Goal: Task Accomplishment & Management: Complete application form

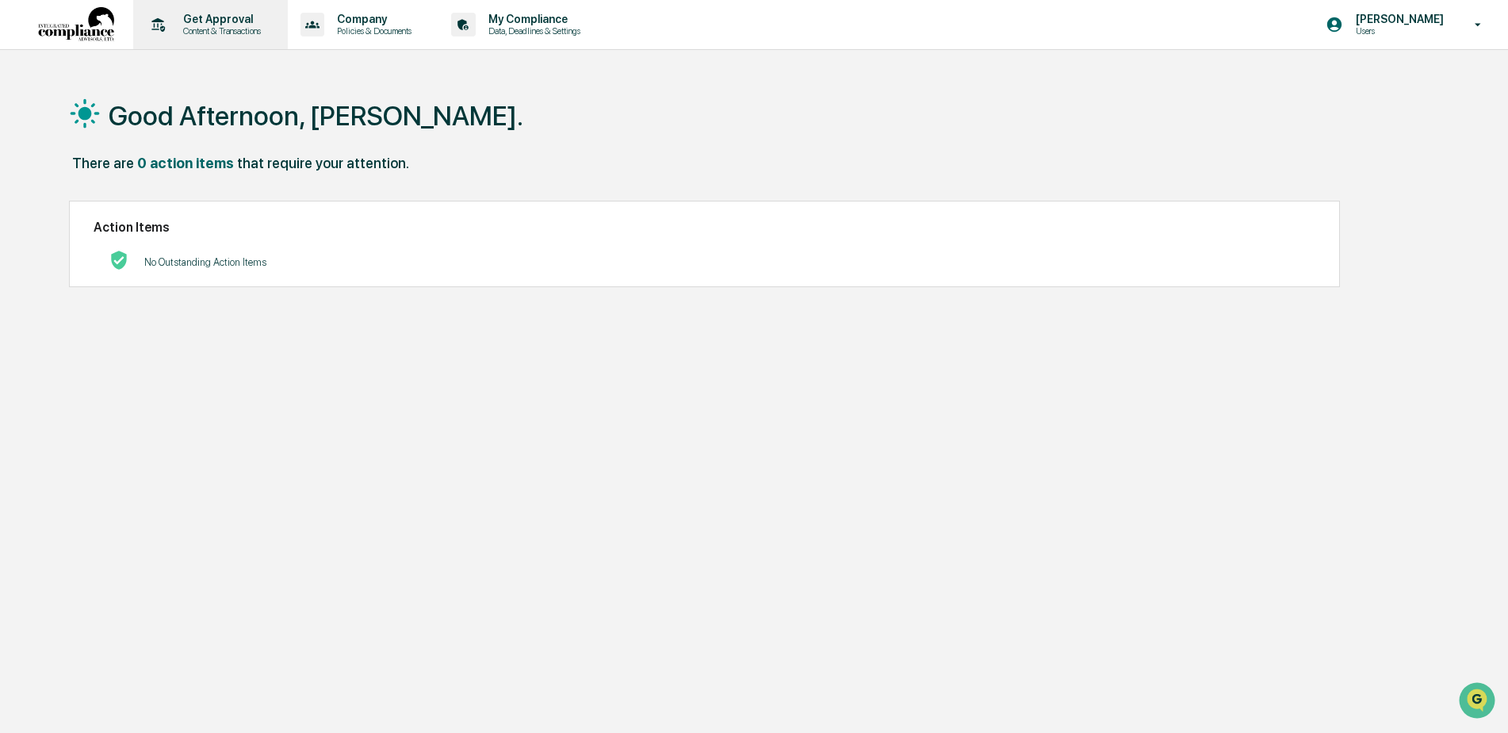
click at [210, 26] on p "Content & Transactions" at bounding box center [220, 30] width 98 height 11
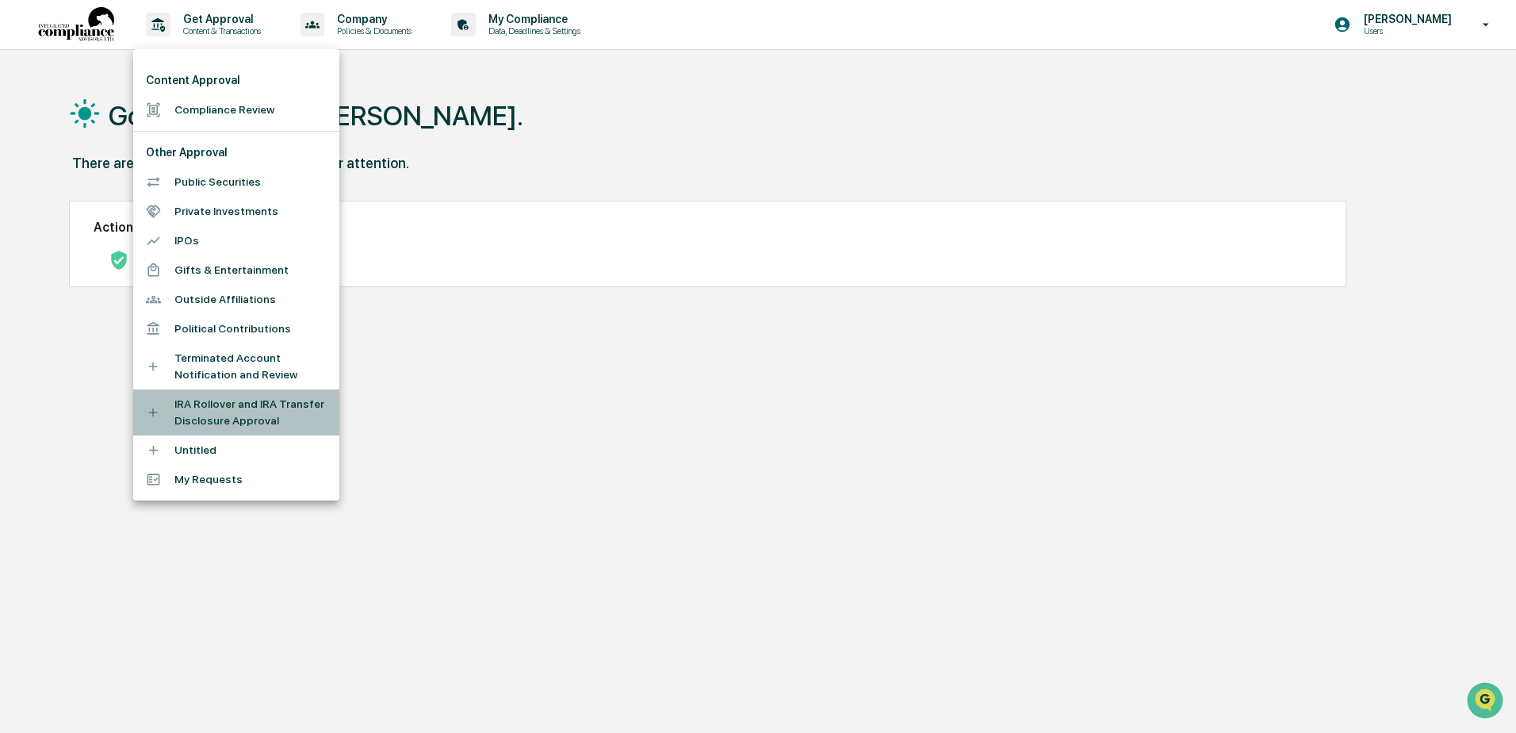
click at [211, 412] on li "IRA Rollover and IRA Transfer Disclosure Approval" at bounding box center [236, 412] width 206 height 46
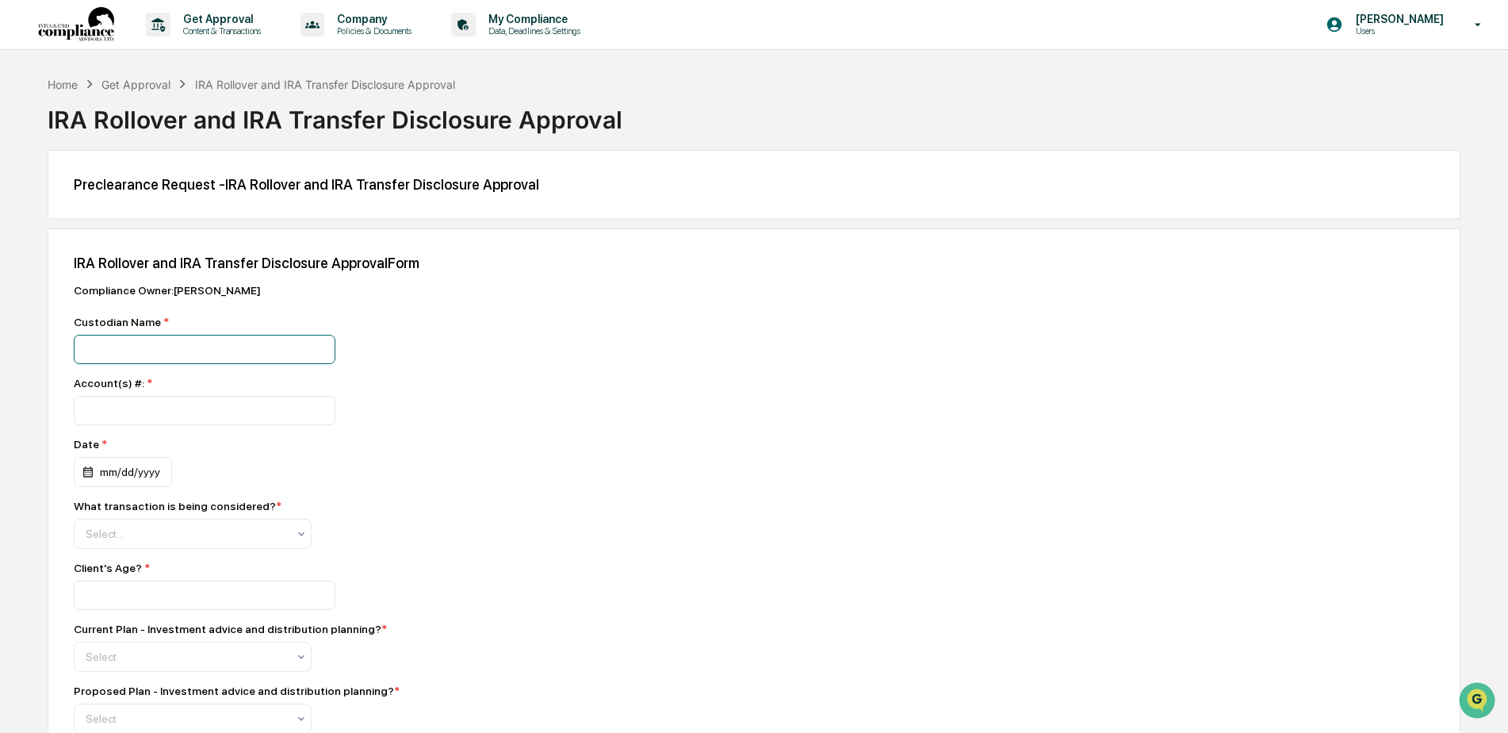
click at [171, 350] on input at bounding box center [205, 349] width 262 height 29
type input "*"
type input "**********"
type input "*********"
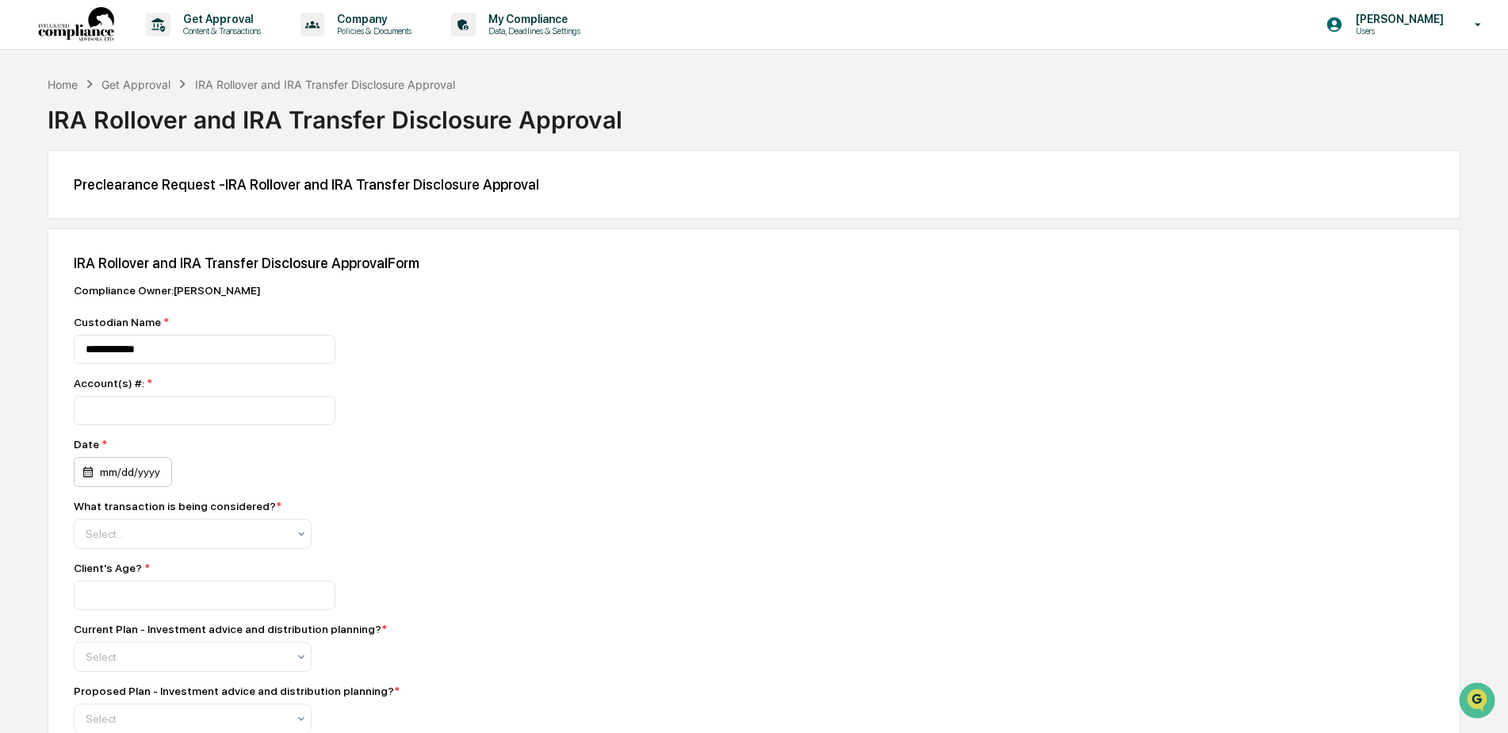
click at [119, 479] on div "mm/dd/yyyy" at bounding box center [123, 472] width 98 height 30
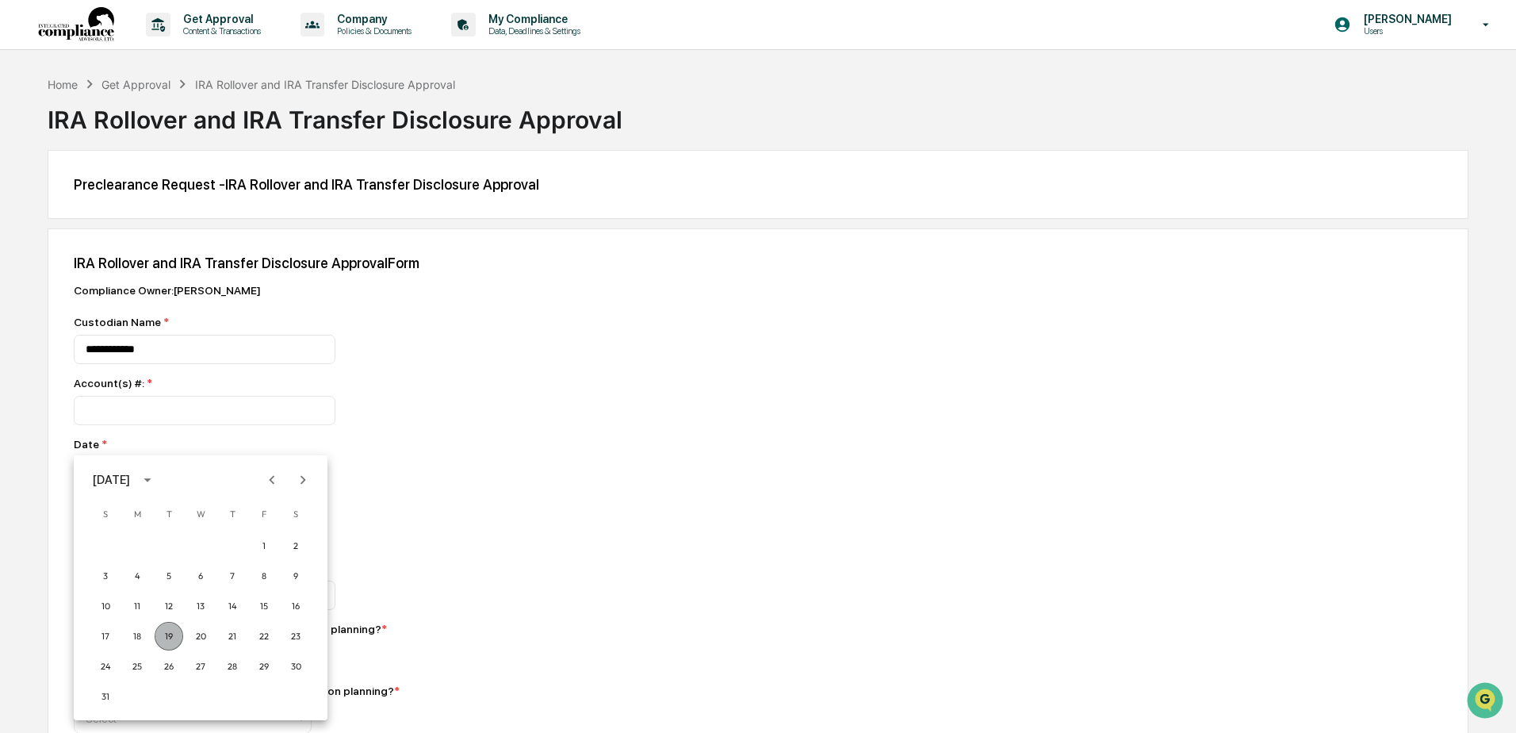
click at [171, 637] on button "19" at bounding box center [169, 636] width 29 height 29
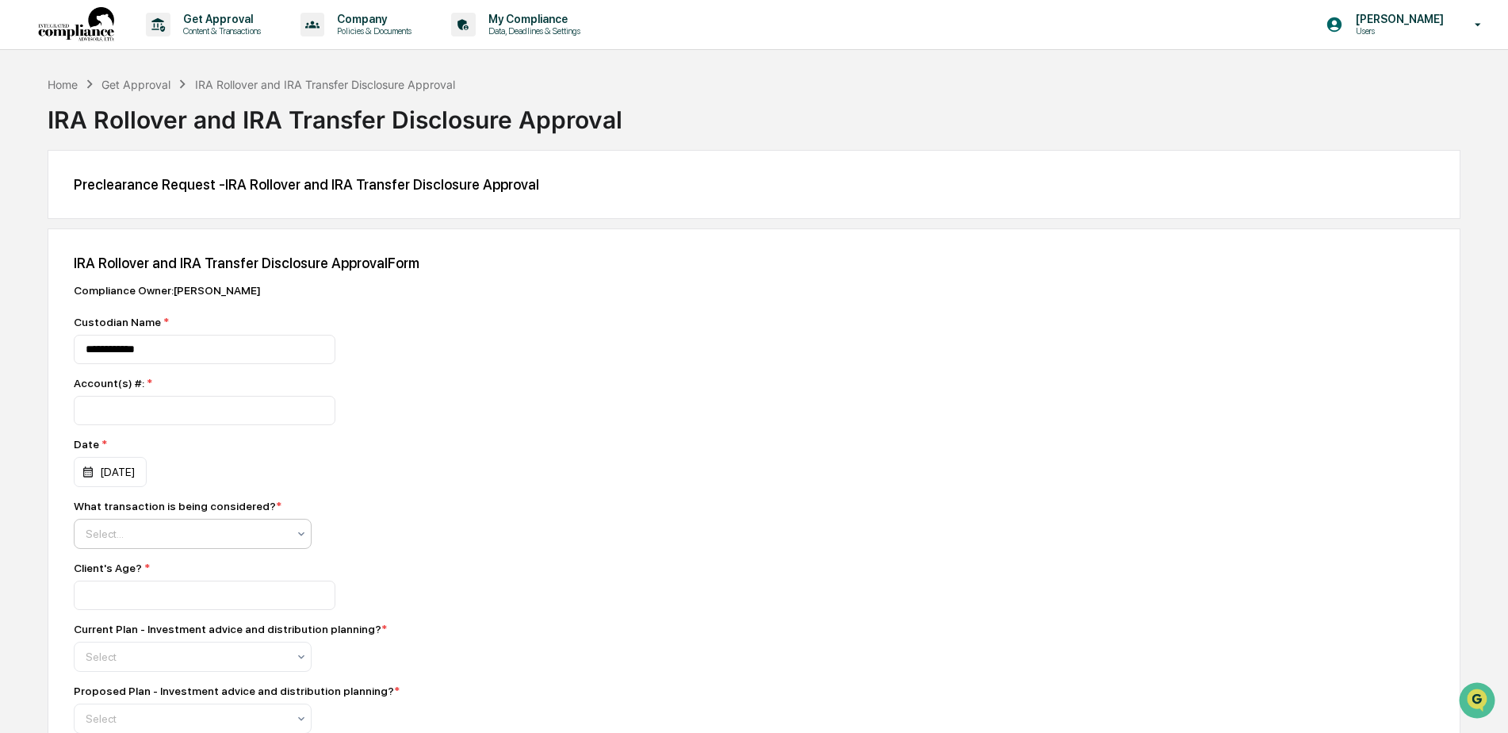
click at [142, 530] on div at bounding box center [186, 534] width 201 height 16
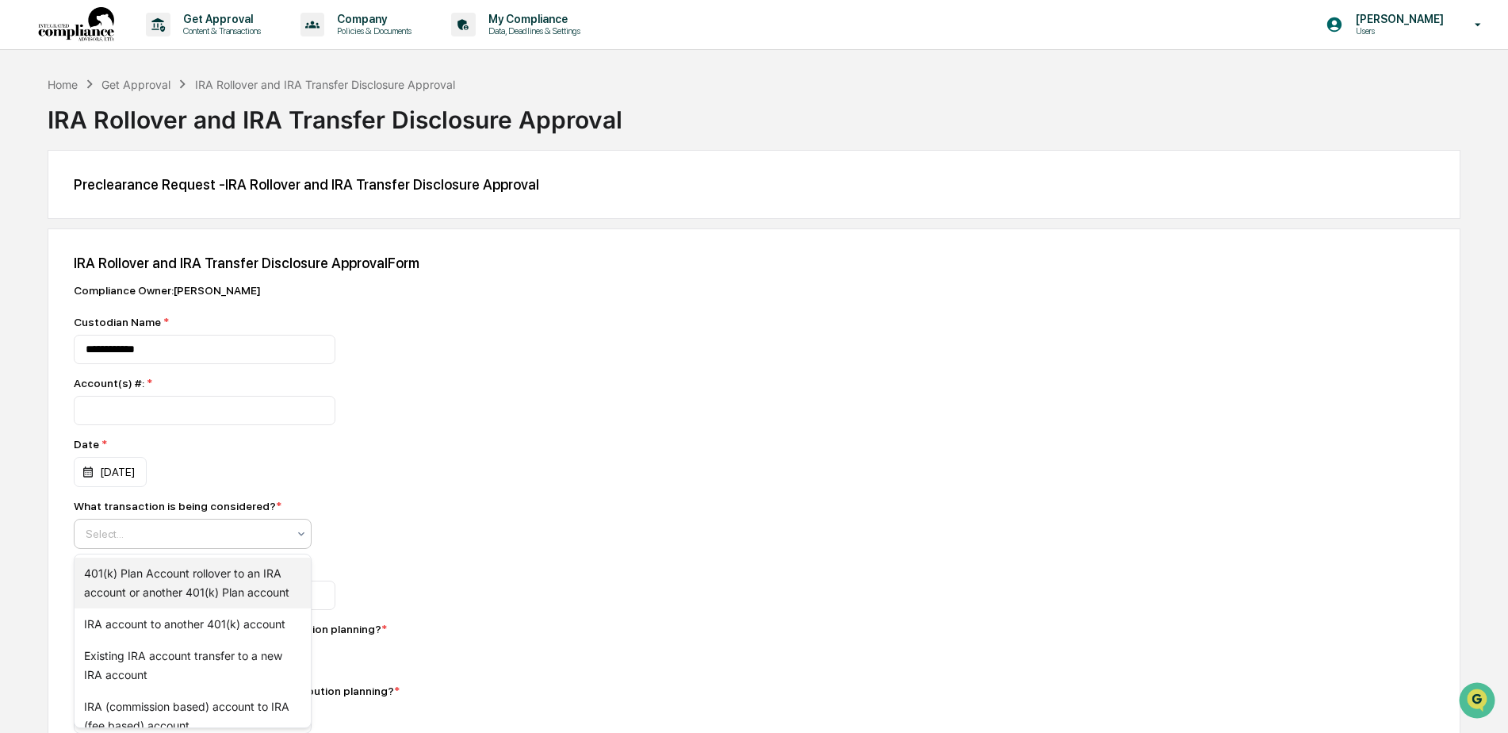
click at [132, 591] on div "401(k) Plan Account rollover to an IRA account or another 401(k) Plan account" at bounding box center [193, 582] width 236 height 51
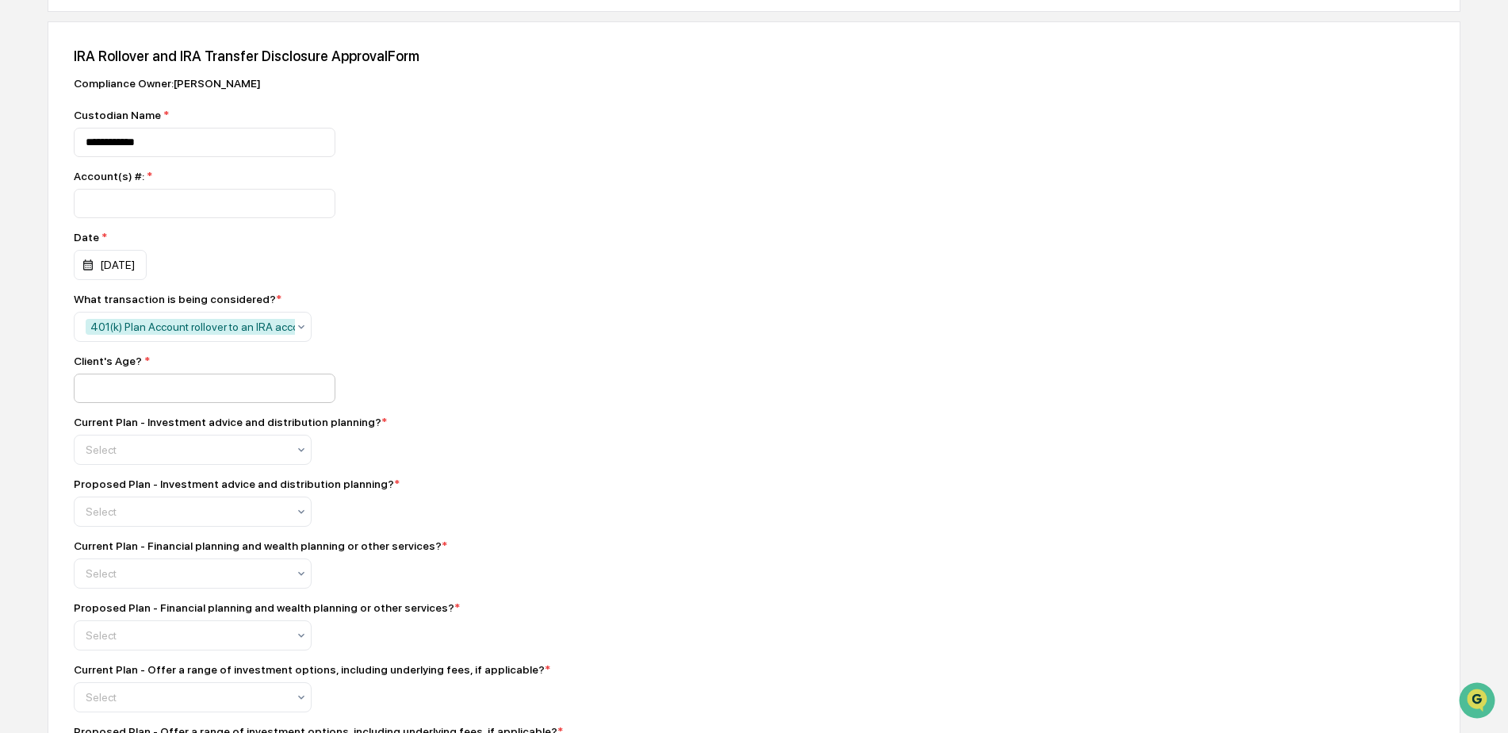
scroll to position [212, 0]
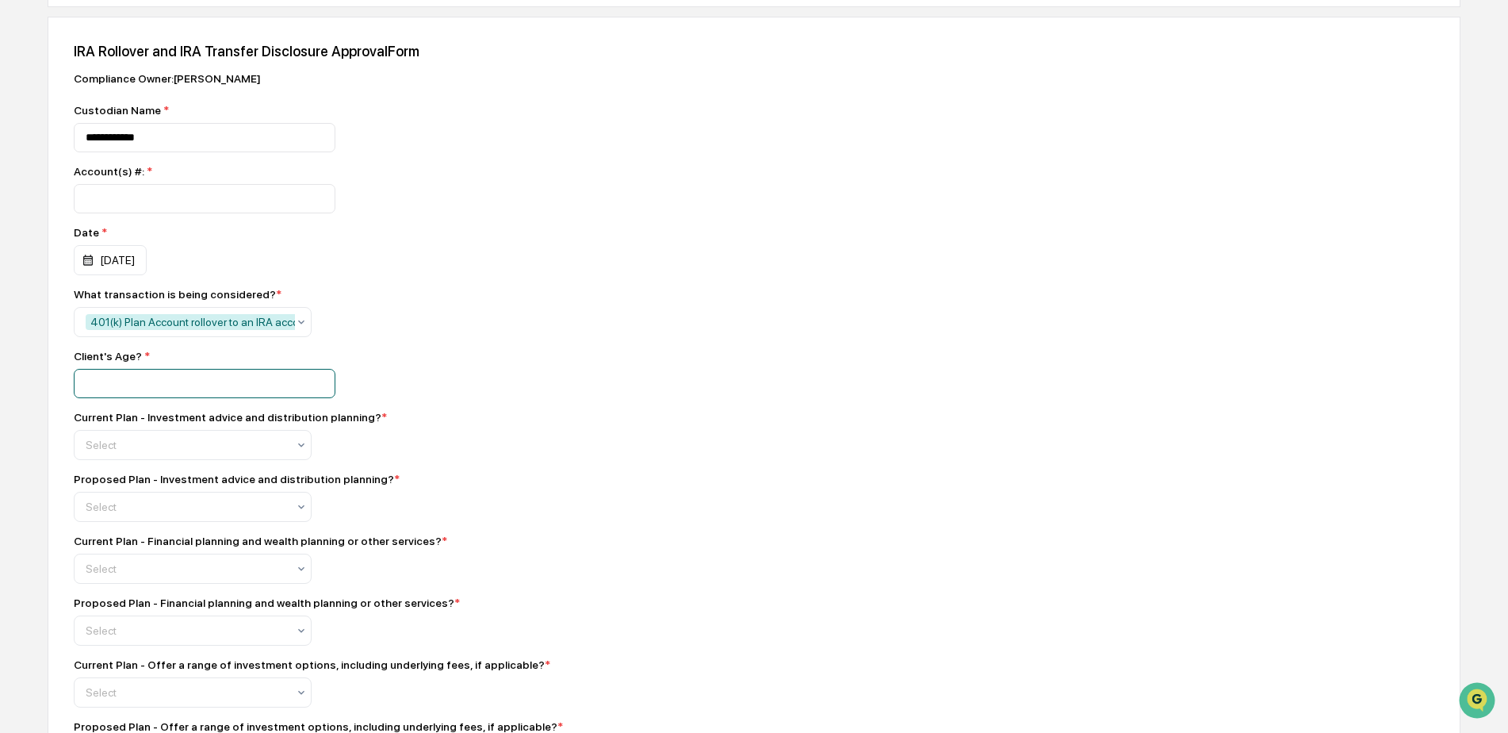
click at [163, 213] on input "number" at bounding box center [205, 198] width 262 height 29
type input "**"
click at [128, 441] on div "Select" at bounding box center [193, 445] width 238 height 30
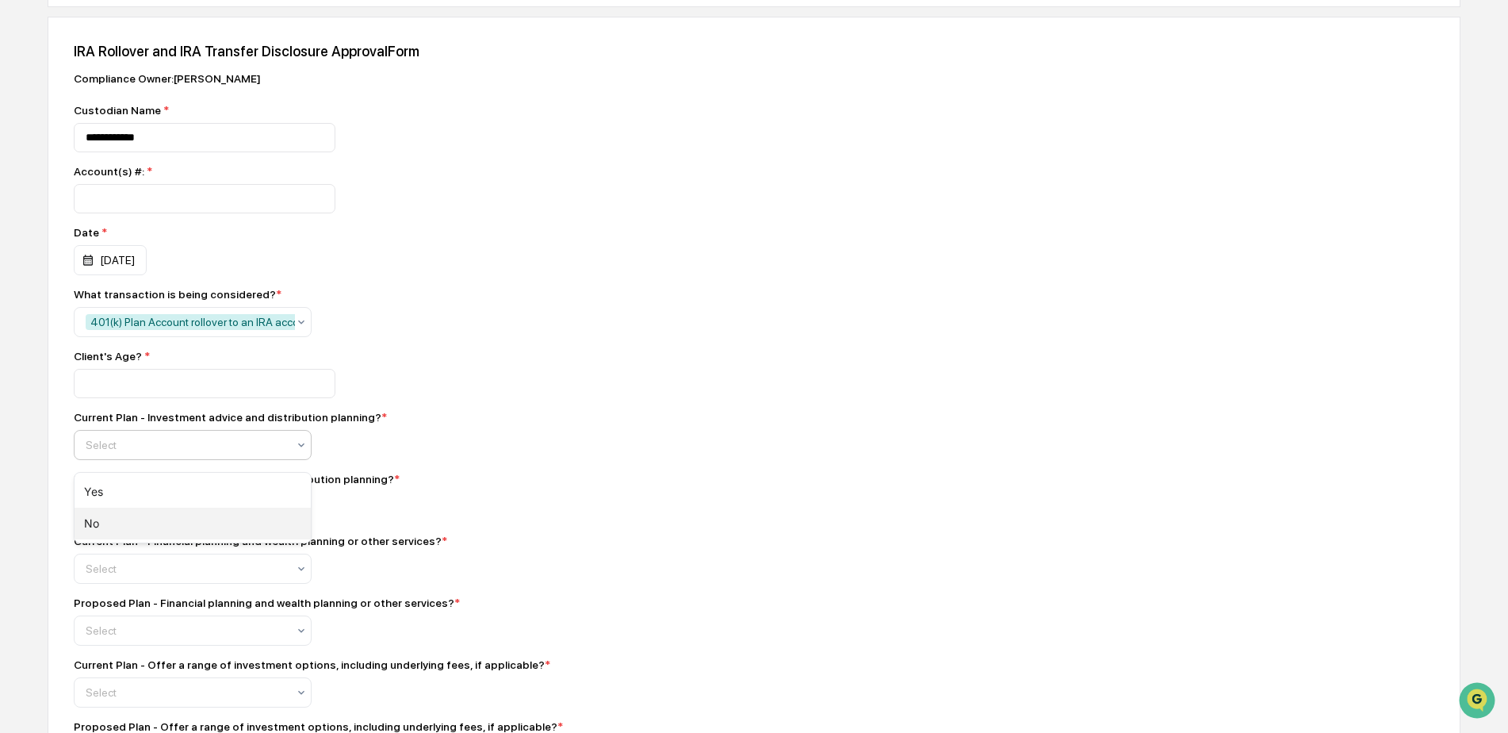
click at [113, 515] on div "No" at bounding box center [193, 524] width 236 height 32
drag, startPoint x: 106, startPoint y: 517, endPoint x: 105, endPoint y: 526, distance: 8.8
click at [106, 453] on div at bounding box center [186, 445] width 201 height 16
click at [112, 554] on div "Yes" at bounding box center [193, 554] width 236 height 32
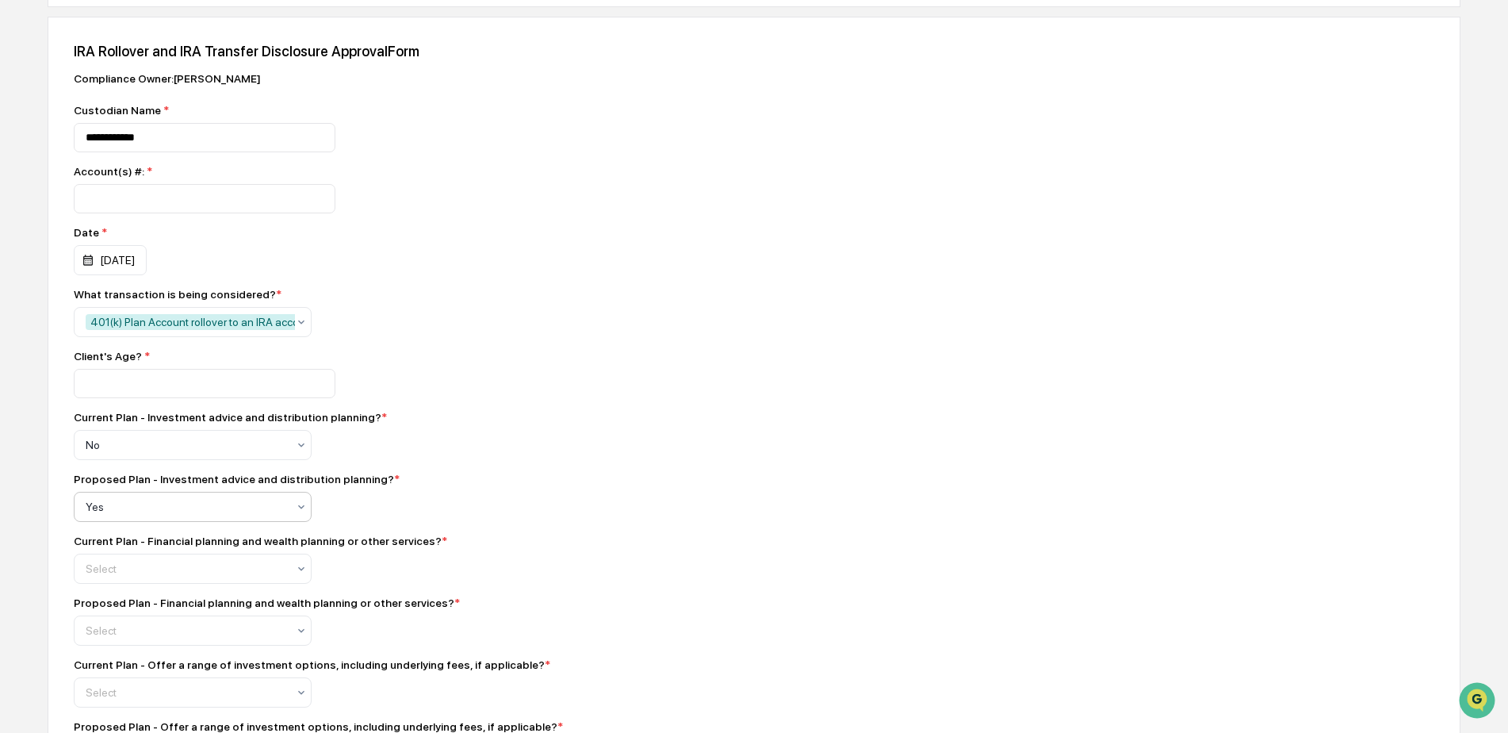
click at [447, 434] on div "Current Plan - Investment advice and distribution planning? * No" at bounding box center [351, 435] width 555 height 49
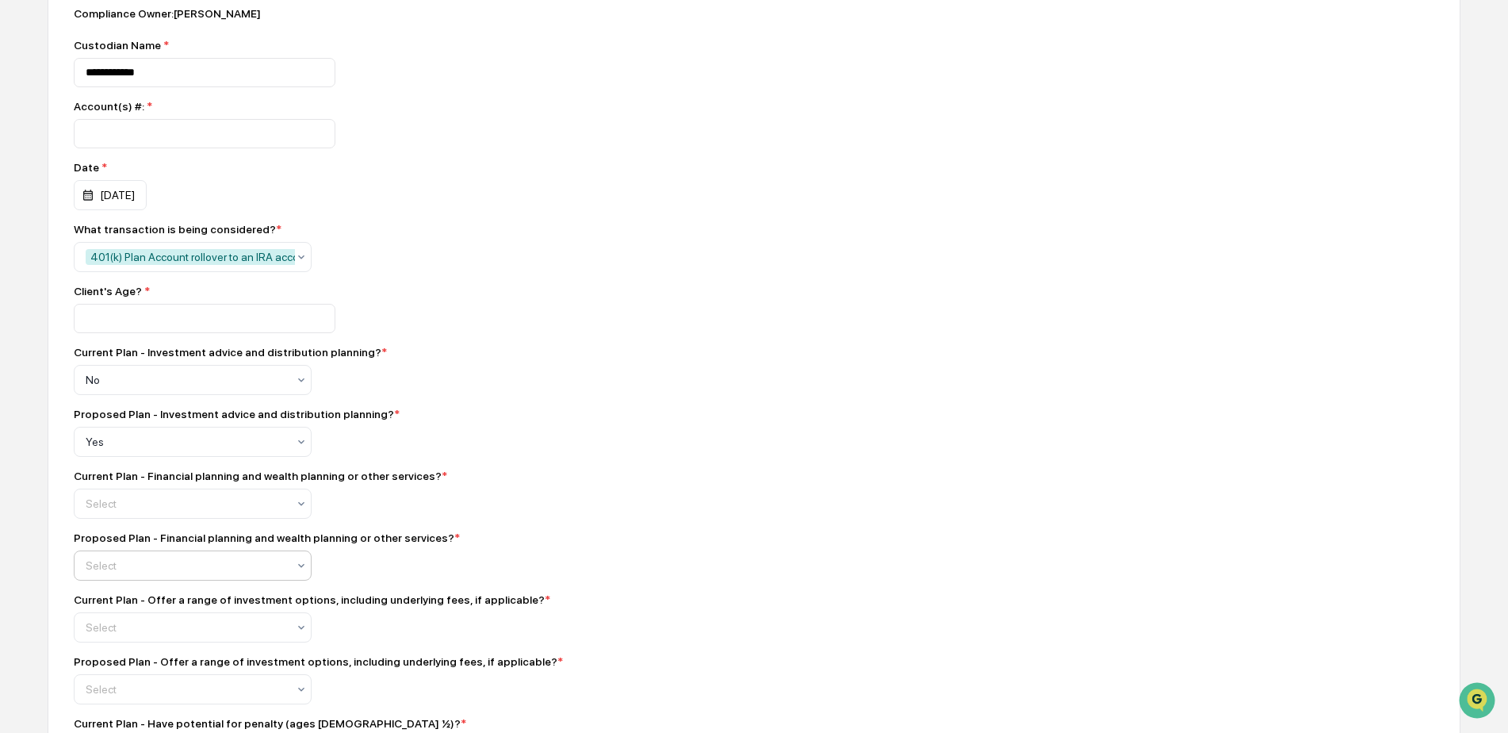
scroll to position [397, 0]
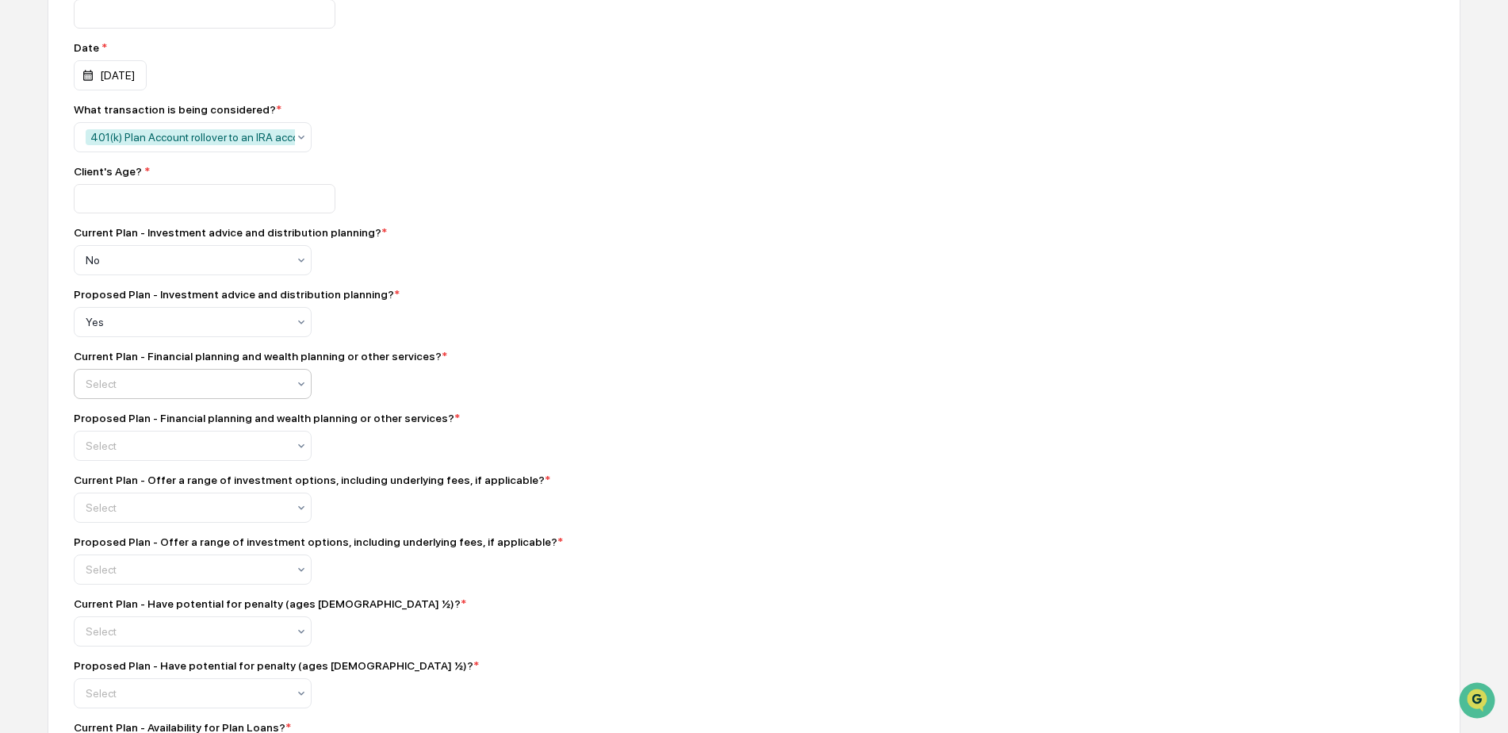
click at [152, 268] on div at bounding box center [186, 260] width 201 height 16
click at [105, 463] on div "No" at bounding box center [193, 462] width 236 height 32
click at [114, 268] on div at bounding box center [186, 260] width 201 height 16
click at [105, 480] on div "Yes" at bounding box center [193, 493] width 236 height 32
click at [578, 448] on div "Proposed Plan - Financial planning and wealth planning or other services? * opt…" at bounding box center [351, 436] width 555 height 49
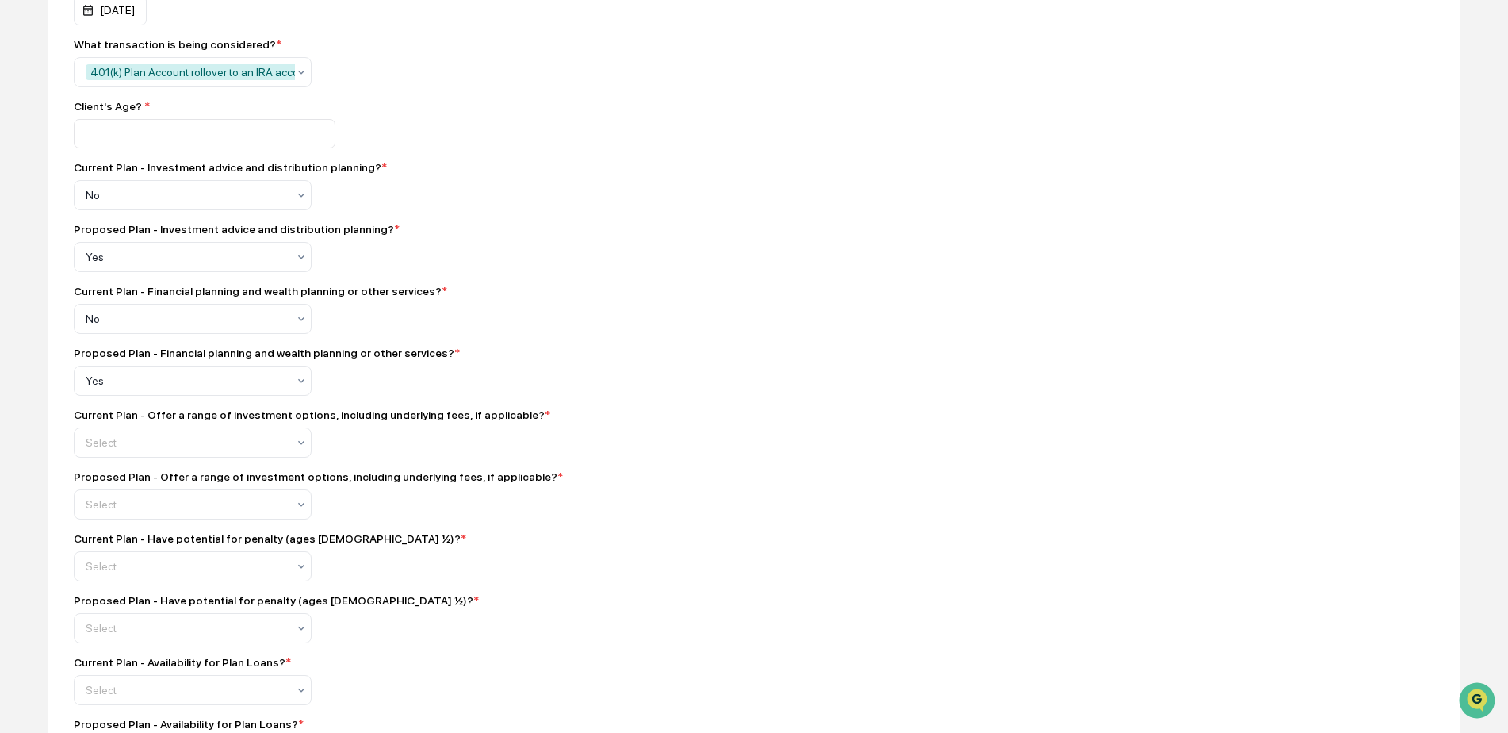
scroll to position [581, 0]
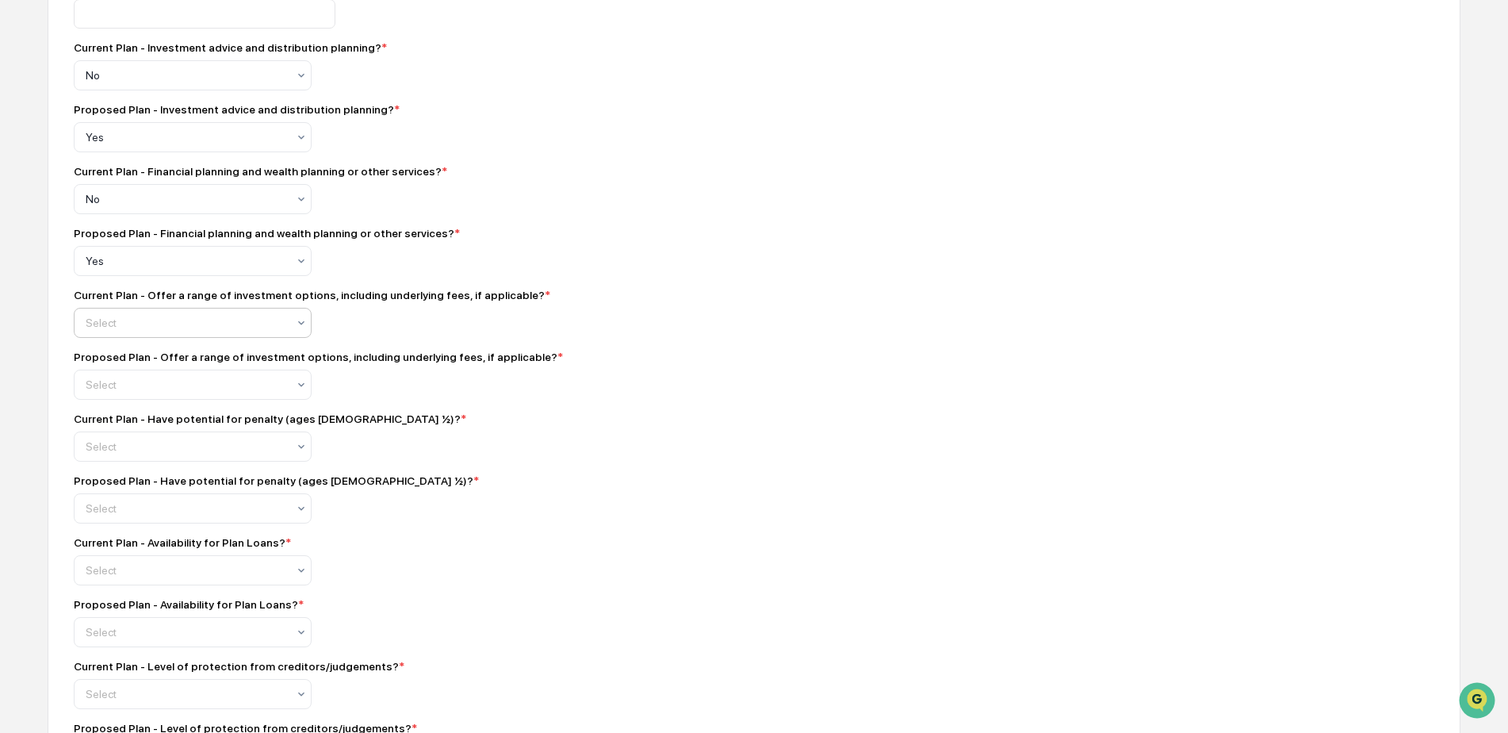
click at [149, 86] on div "Select" at bounding box center [186, 75] width 217 height 22
click at [116, 364] on div "Yes" at bounding box center [193, 370] width 236 height 32
click at [117, 379] on div "Select" at bounding box center [193, 385] width 238 height 30
click at [102, 431] on div "Yes" at bounding box center [193, 432] width 236 height 32
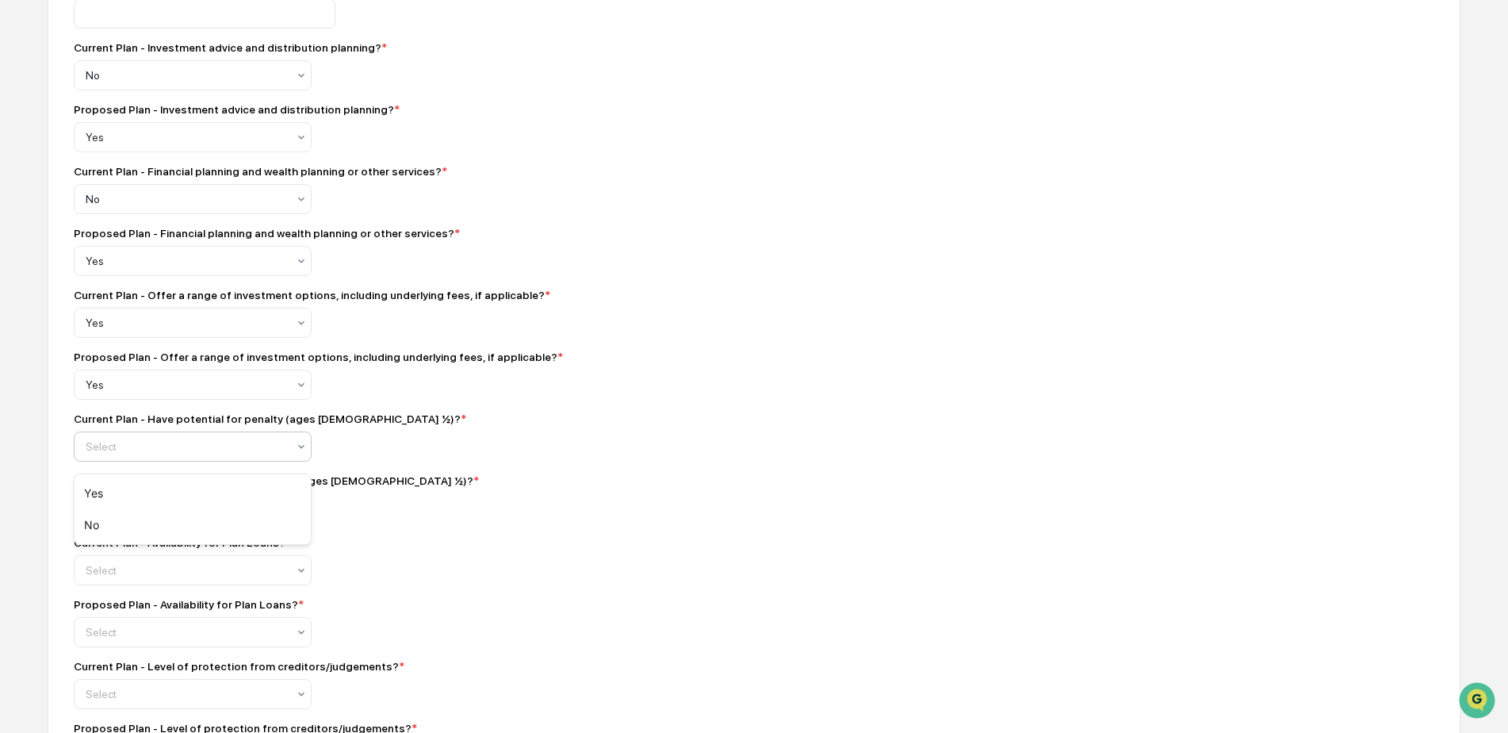
click at [174, 458] on div "Select" at bounding box center [186, 446] width 217 height 22
click at [114, 499] on div "Yes" at bounding box center [193, 493] width 236 height 32
click at [109, 516] on div at bounding box center [186, 508] width 201 height 16
click at [113, 542] on div "Yes" at bounding box center [193, 555] width 236 height 32
click at [473, 461] on div "Current Plan - Have potential for penalty (ages [DEMOGRAPHIC_DATA] ½)? * Yes" at bounding box center [351, 436] width 555 height 49
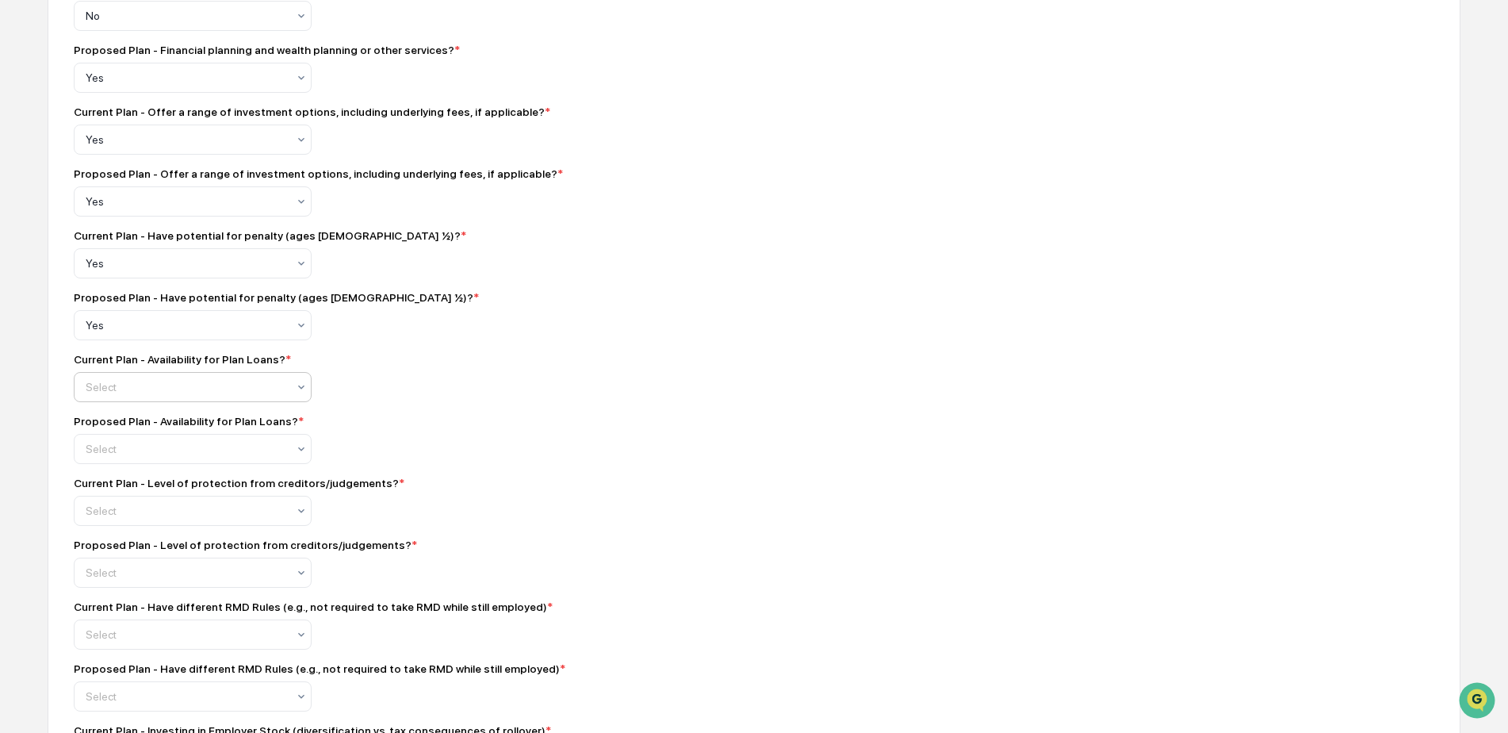
scroll to position [767, 0]
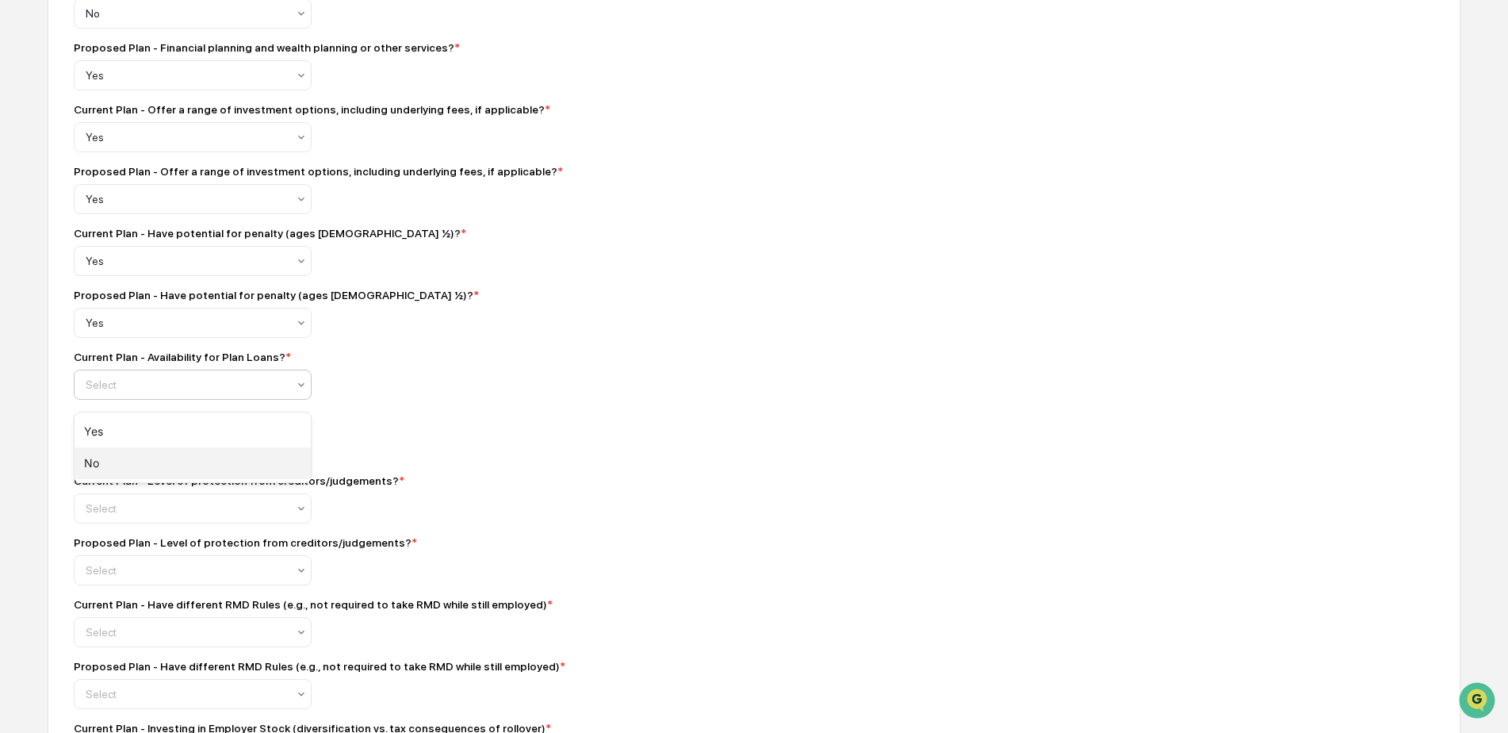
click at [108, 459] on div "No" at bounding box center [193, 463] width 236 height 32
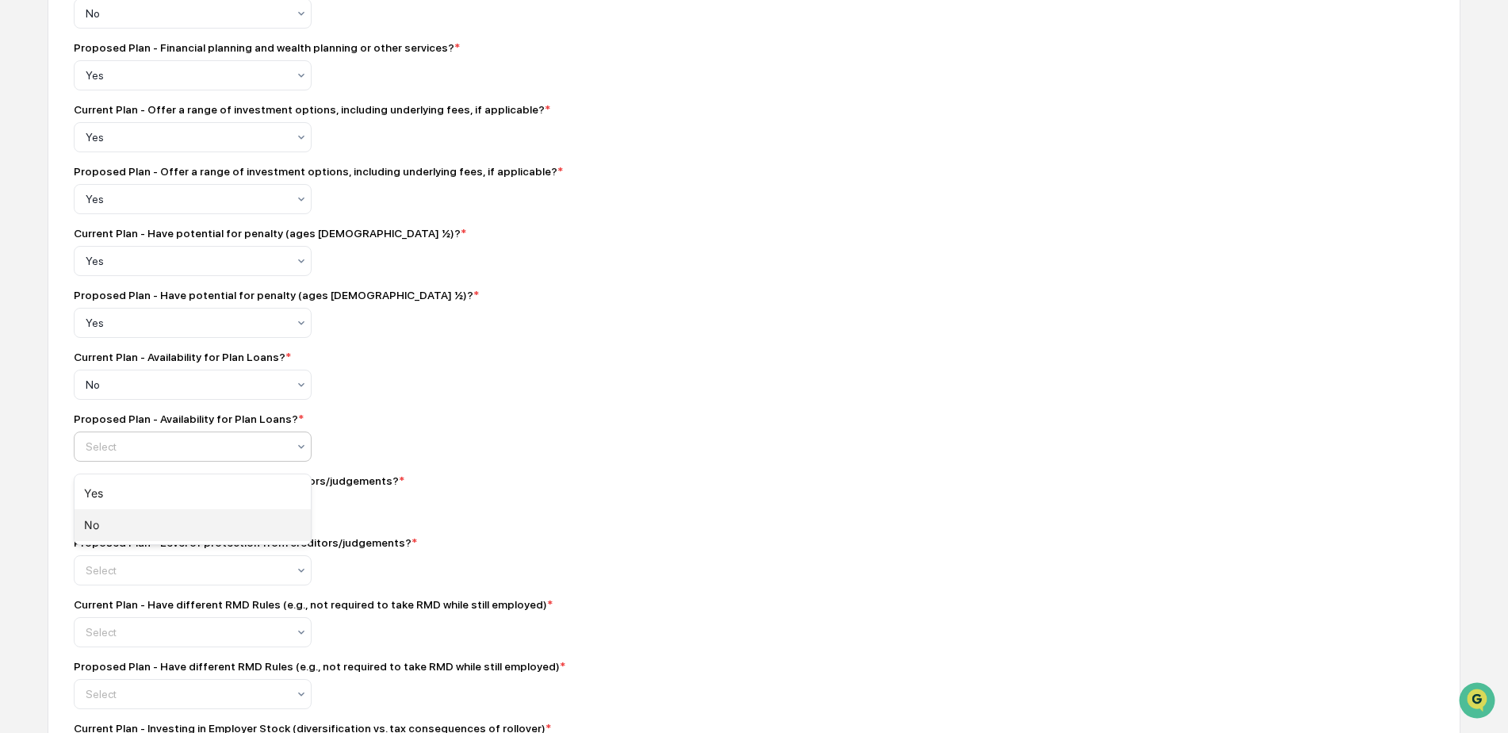
click at [105, 515] on div "No" at bounding box center [193, 525] width 236 height 32
click at [629, 464] on div "**********" at bounding box center [754, 739] width 1413 height 2554
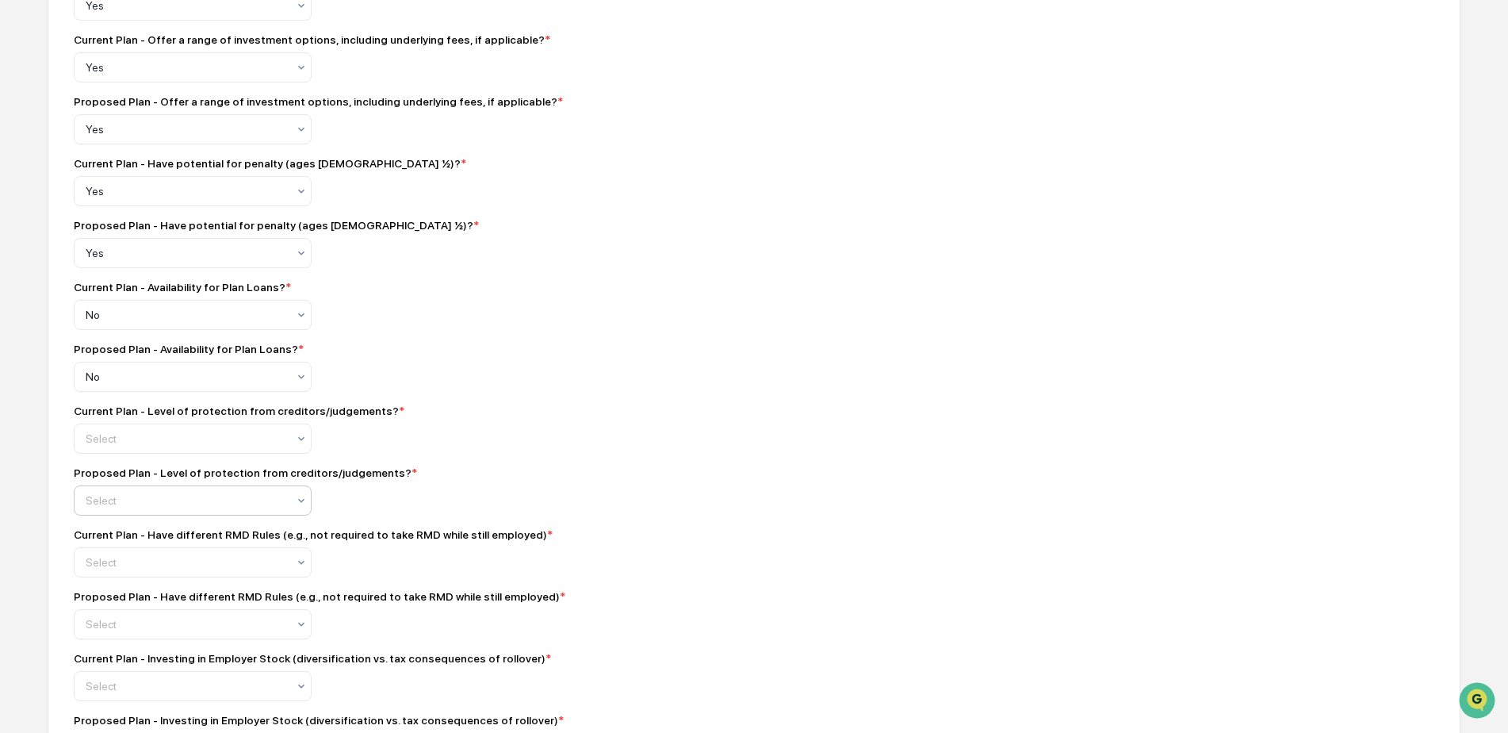
scroll to position [952, 0]
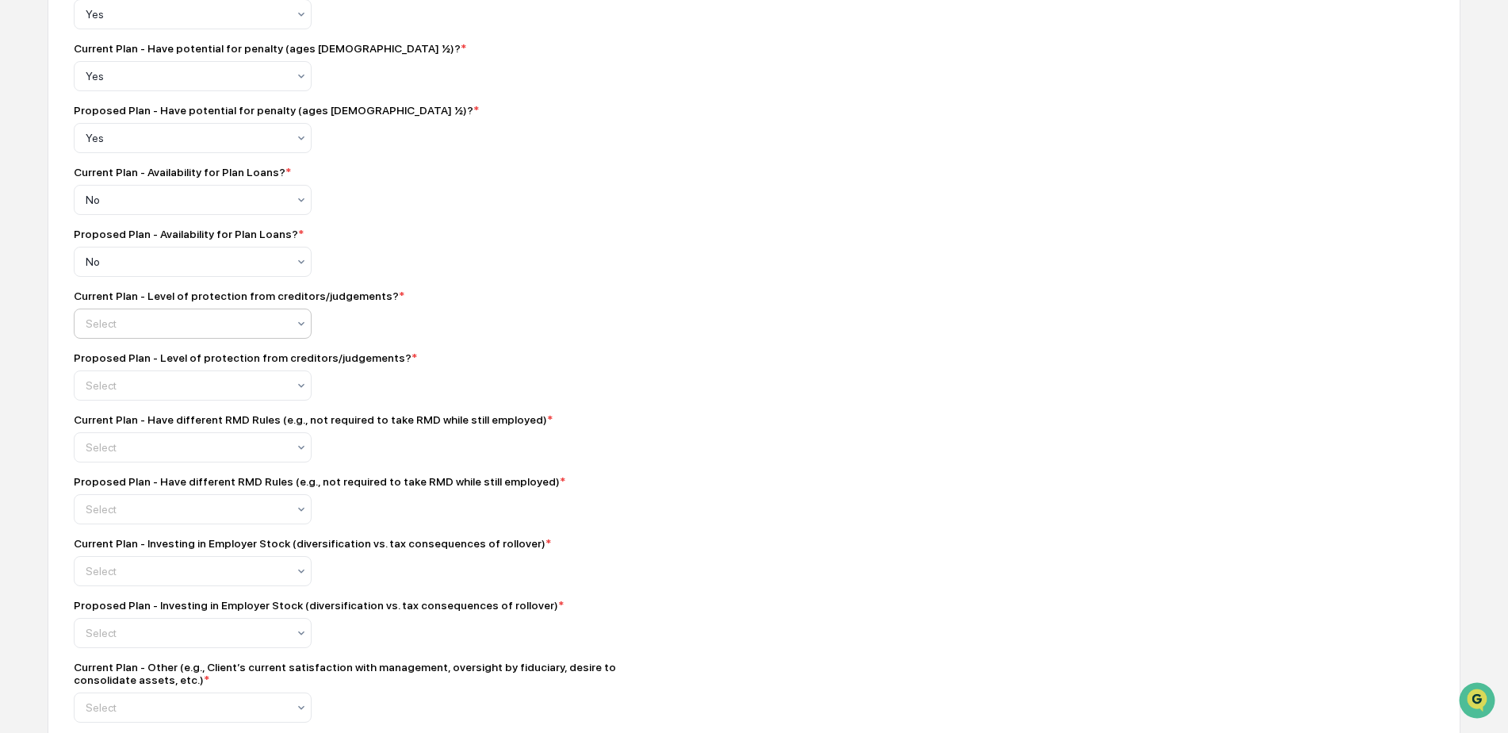
click at [112, 363] on div "Yes" at bounding box center [193, 370] width 236 height 32
click at [109, 433] on div "Yes" at bounding box center [193, 432] width 236 height 32
click at [436, 400] on div "Proposed Plan - Level of protection from creditors/judgements? * option Yes, se…" at bounding box center [351, 375] width 555 height 49
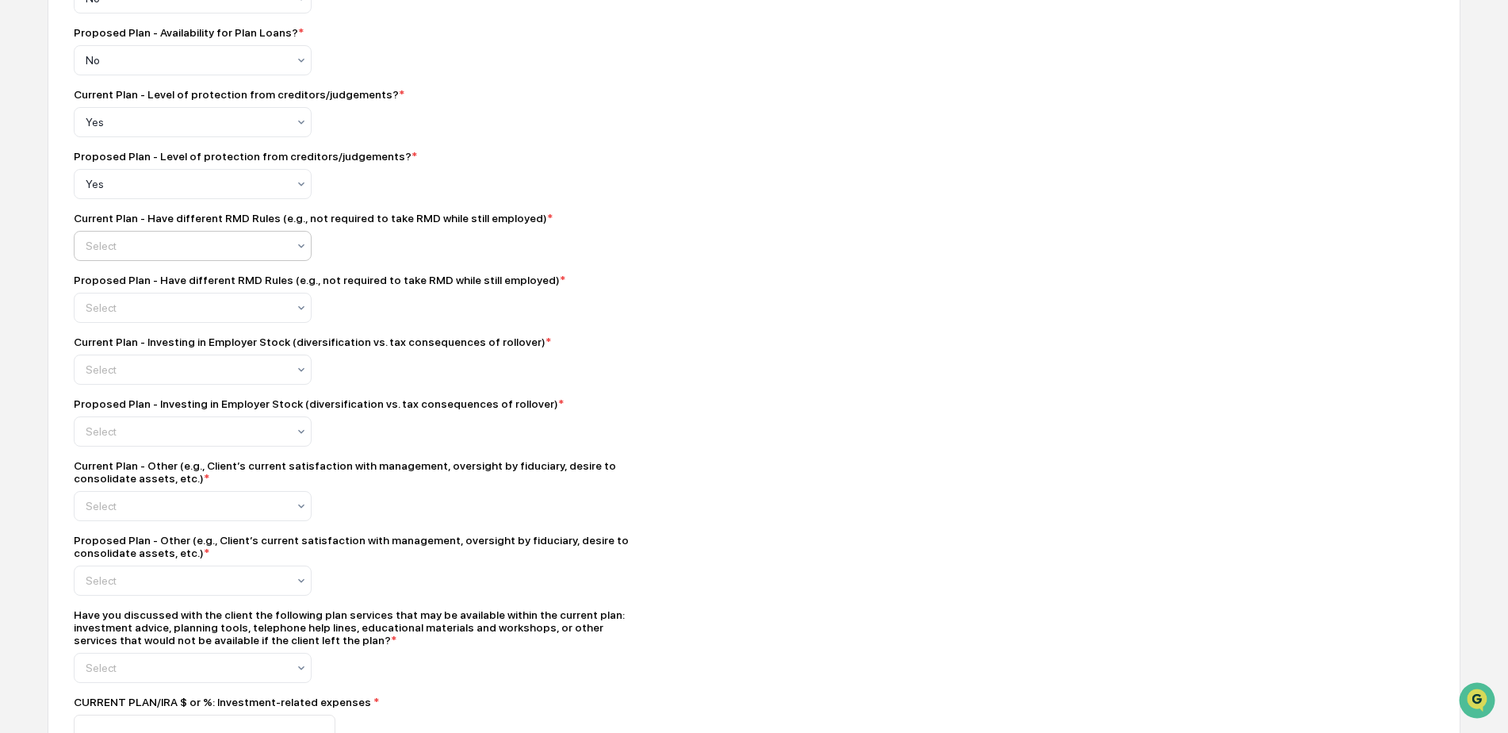
scroll to position [1163, 0]
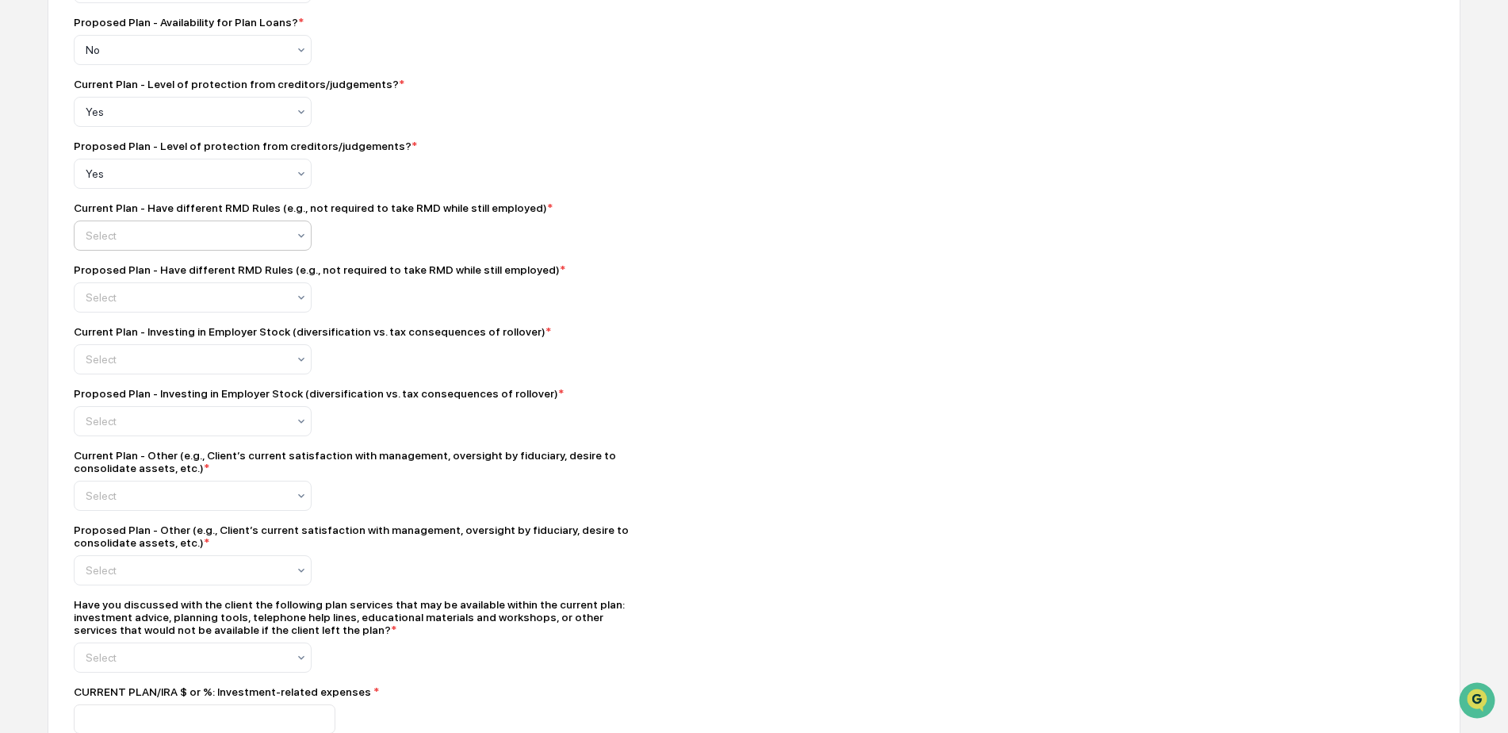
click at [131, 306] on div "No" at bounding box center [193, 314] width 236 height 32
click at [127, 372] on div "No" at bounding box center [193, 376] width 236 height 32
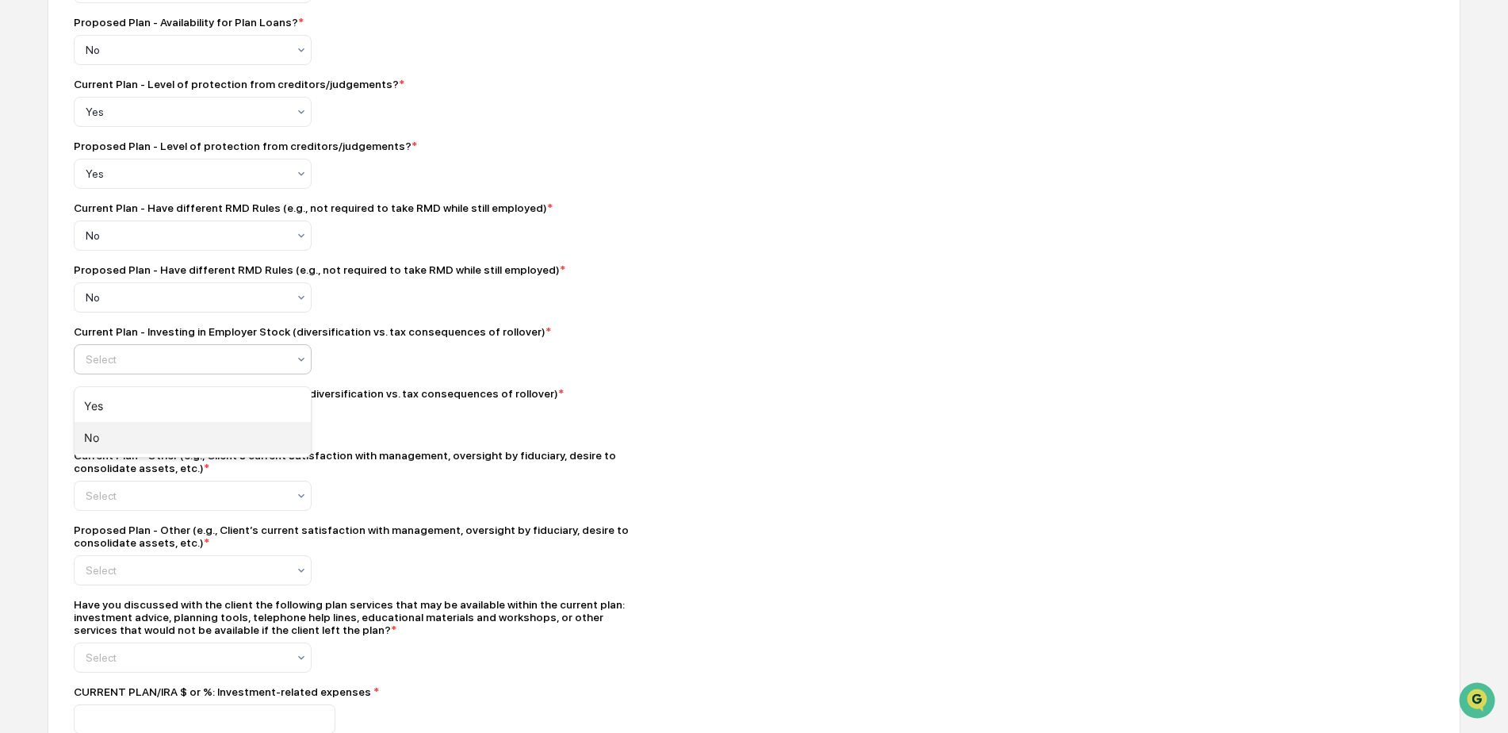
click at [128, 432] on div "No" at bounding box center [193, 438] width 236 height 32
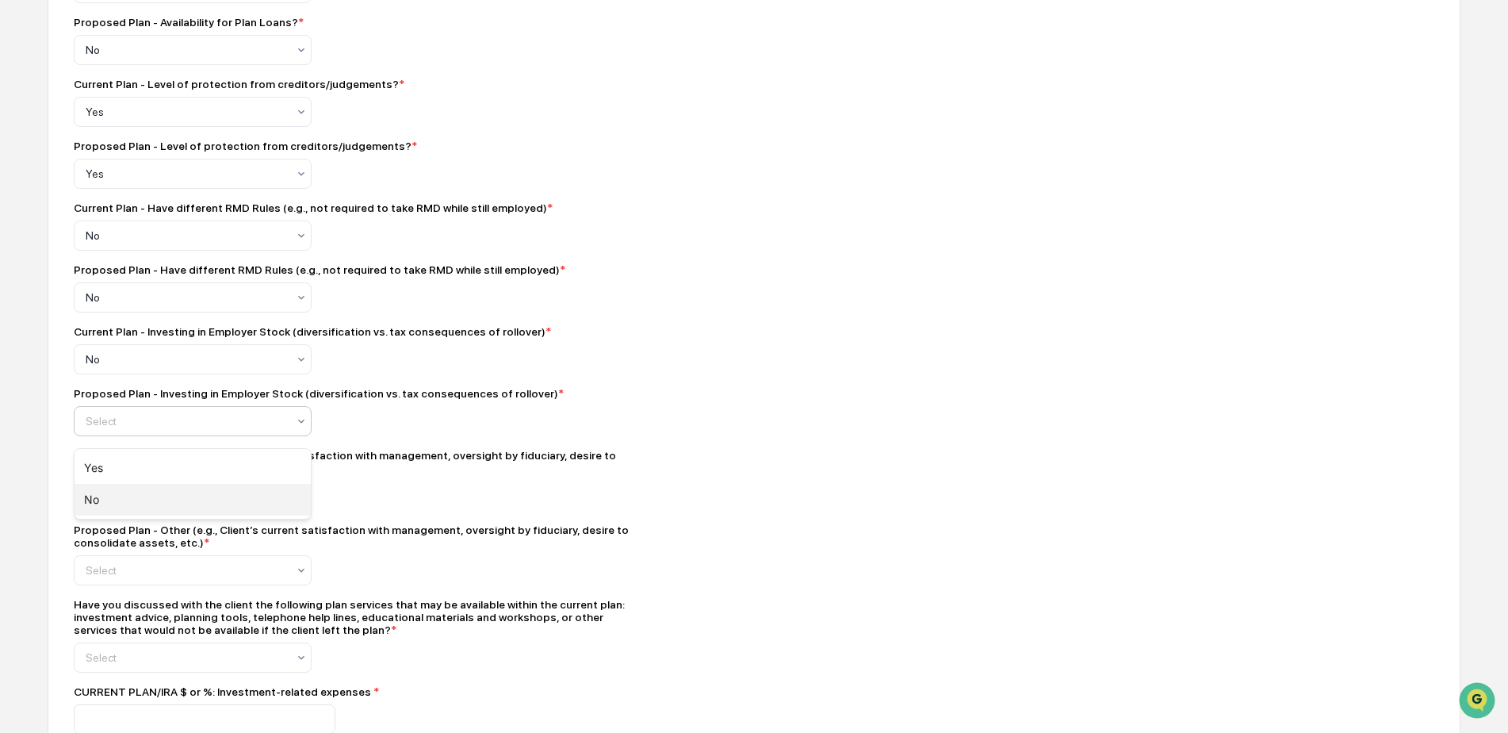
click at [109, 500] on div "No" at bounding box center [193, 500] width 236 height 32
click at [554, 400] on div "Proposed Plan - Investing in Employer Stock (diversification vs. tax consequenc…" at bounding box center [351, 393] width 555 height 13
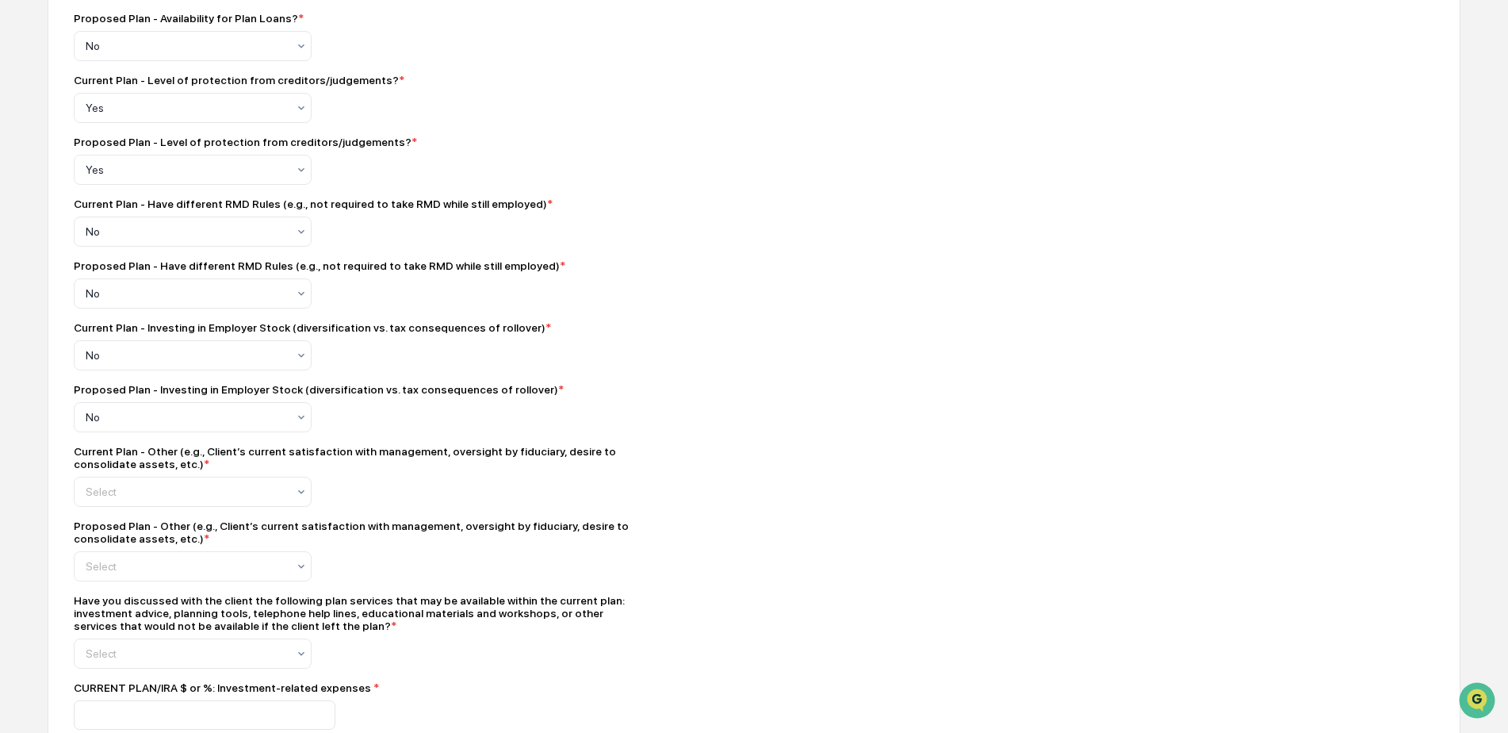
scroll to position [1322, 0]
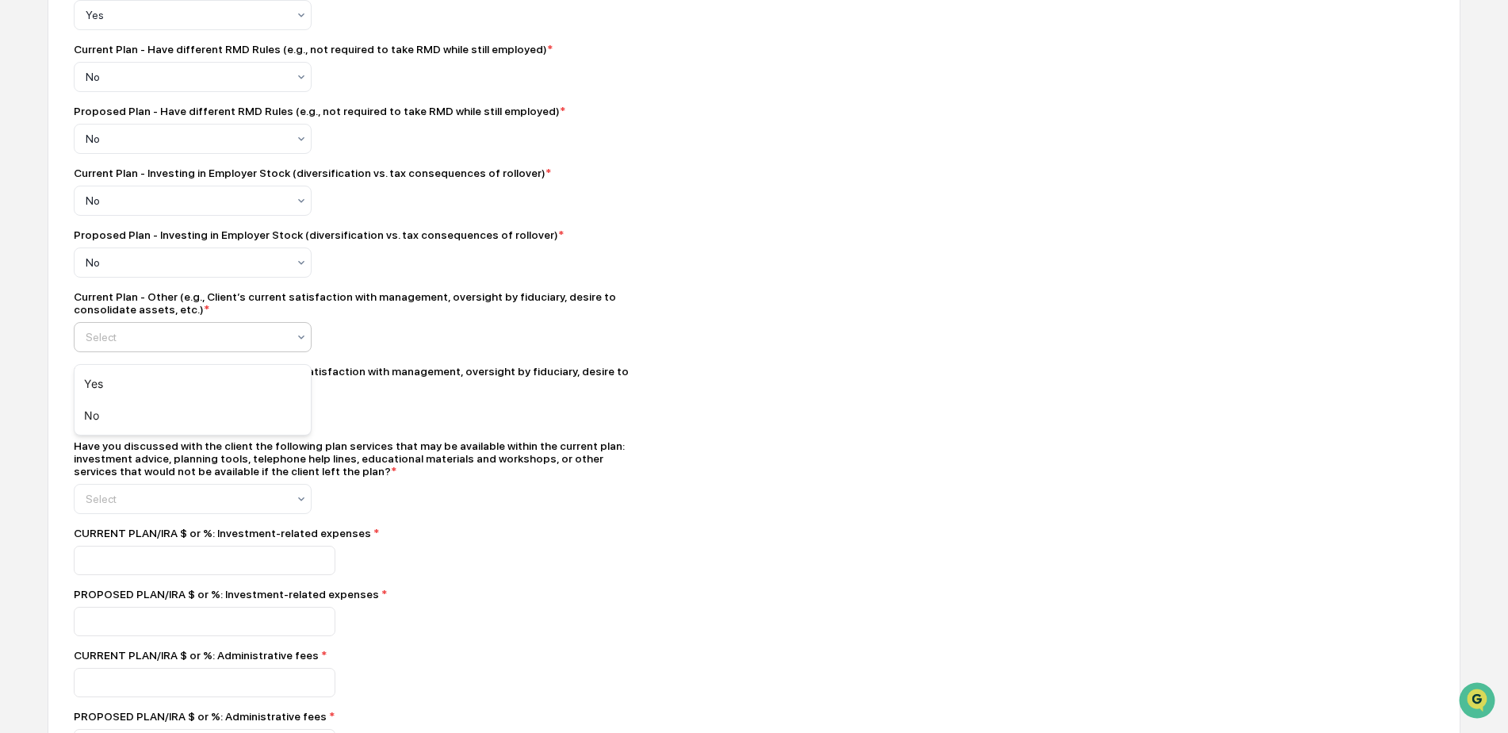
click at [123, 335] on div "Select" at bounding box center [186, 337] width 217 height 22
click at [101, 410] on div "No" at bounding box center [193, 416] width 236 height 32
click at [117, 389] on div "Proposed Plan - Other (e.g., Client’s current satisfaction with management, ove…" at bounding box center [351, 377] width 555 height 25
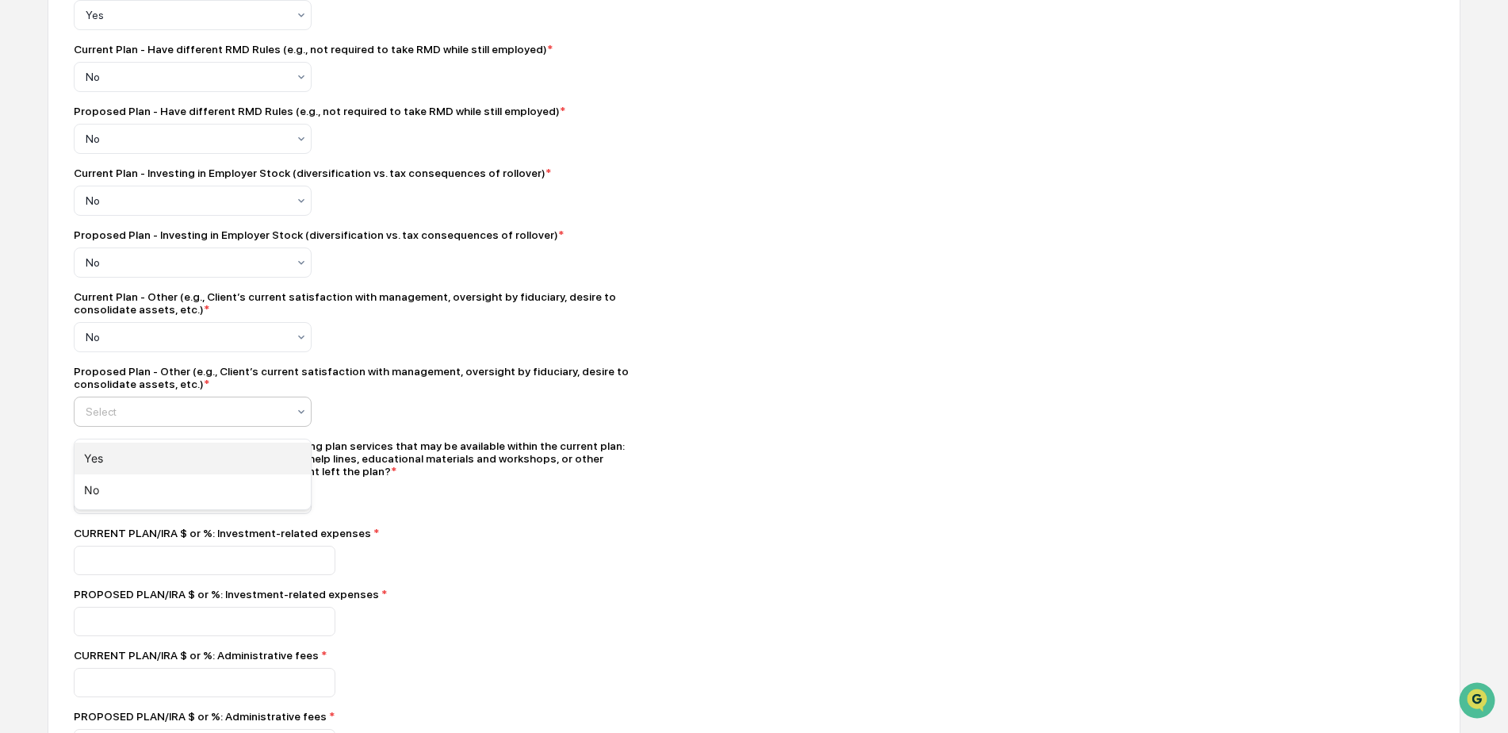
click at [100, 464] on div "Yes" at bounding box center [193, 459] width 236 height 32
click at [622, 427] on div "Proposed Plan - Other (e.g., Client’s current satisfaction with management, ove…" at bounding box center [351, 396] width 555 height 62
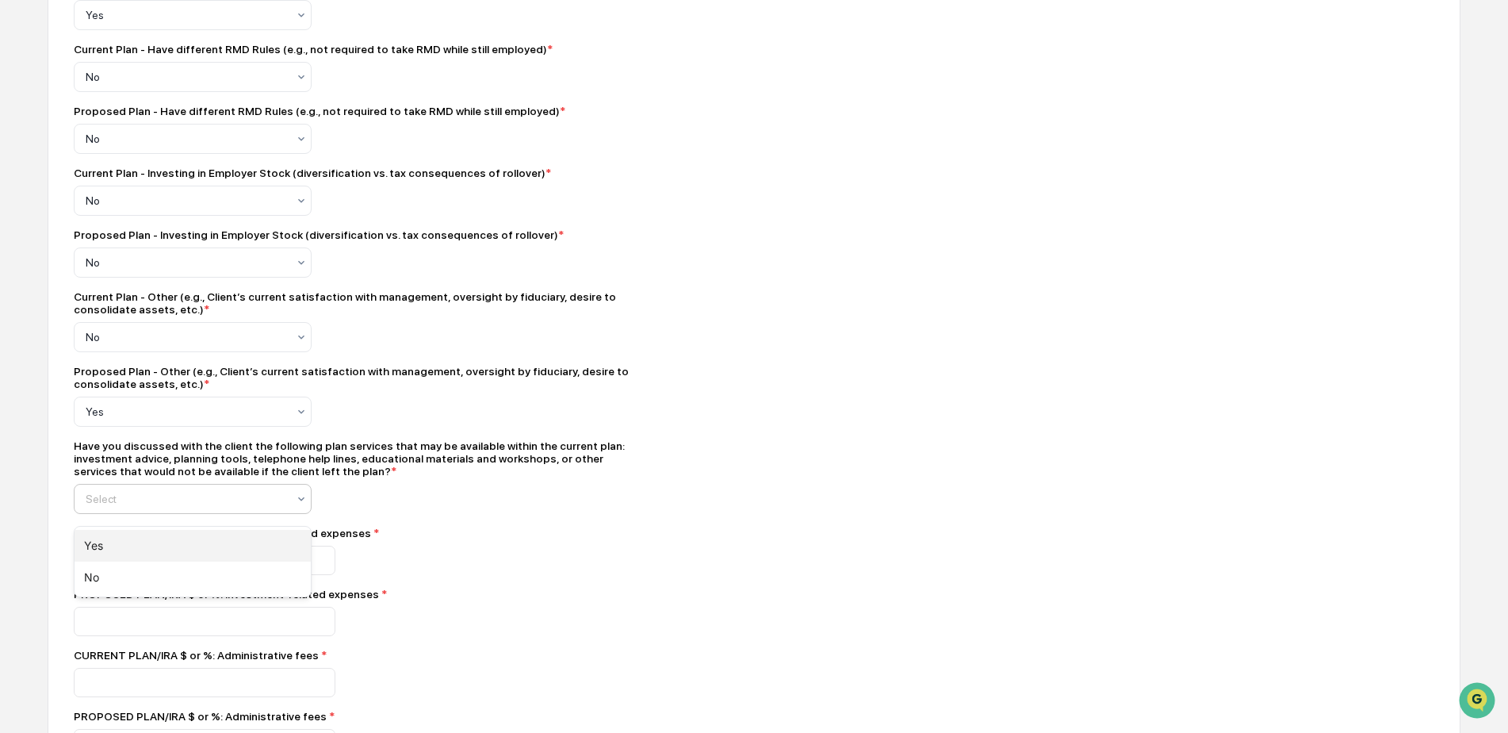
click at [118, 555] on div "Yes" at bounding box center [193, 546] width 236 height 32
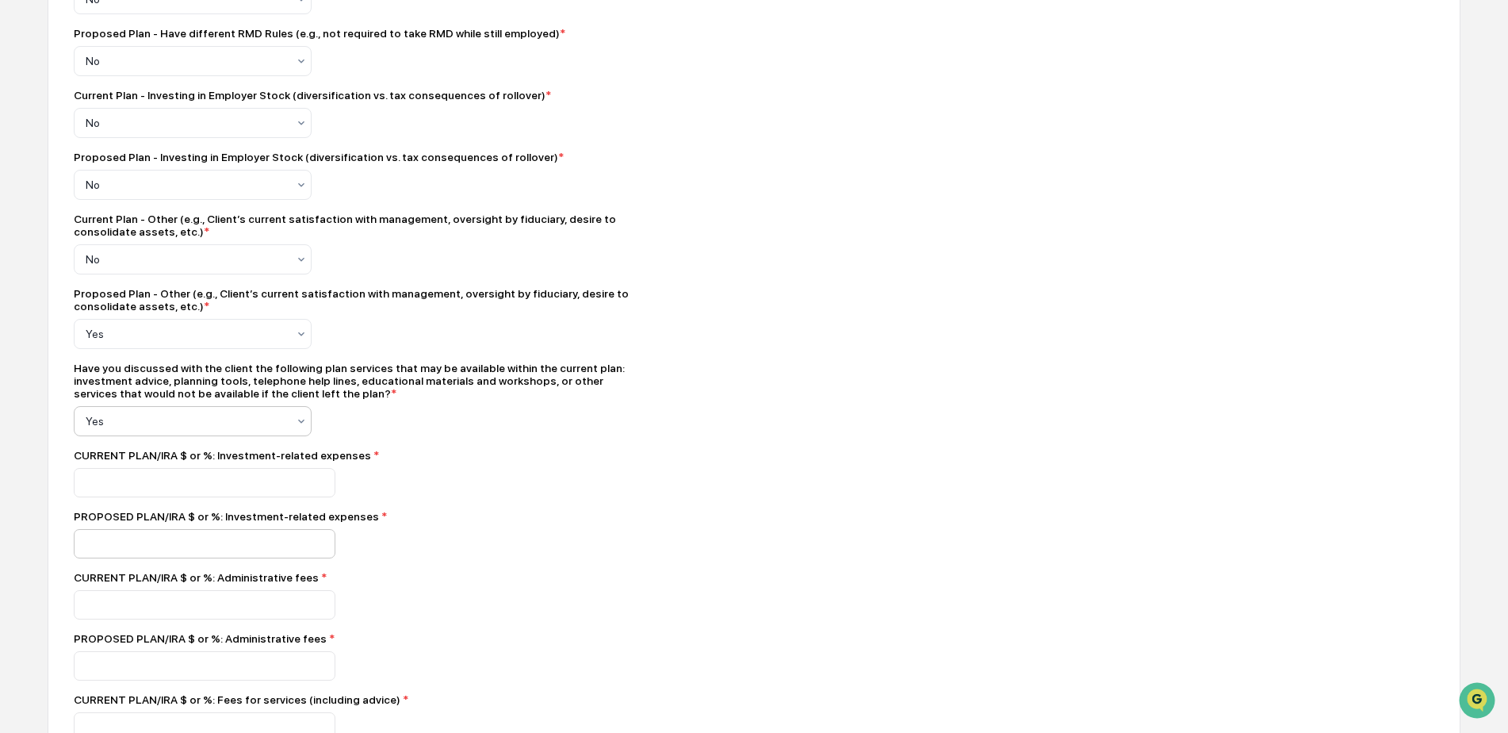
scroll to position [1533, 0]
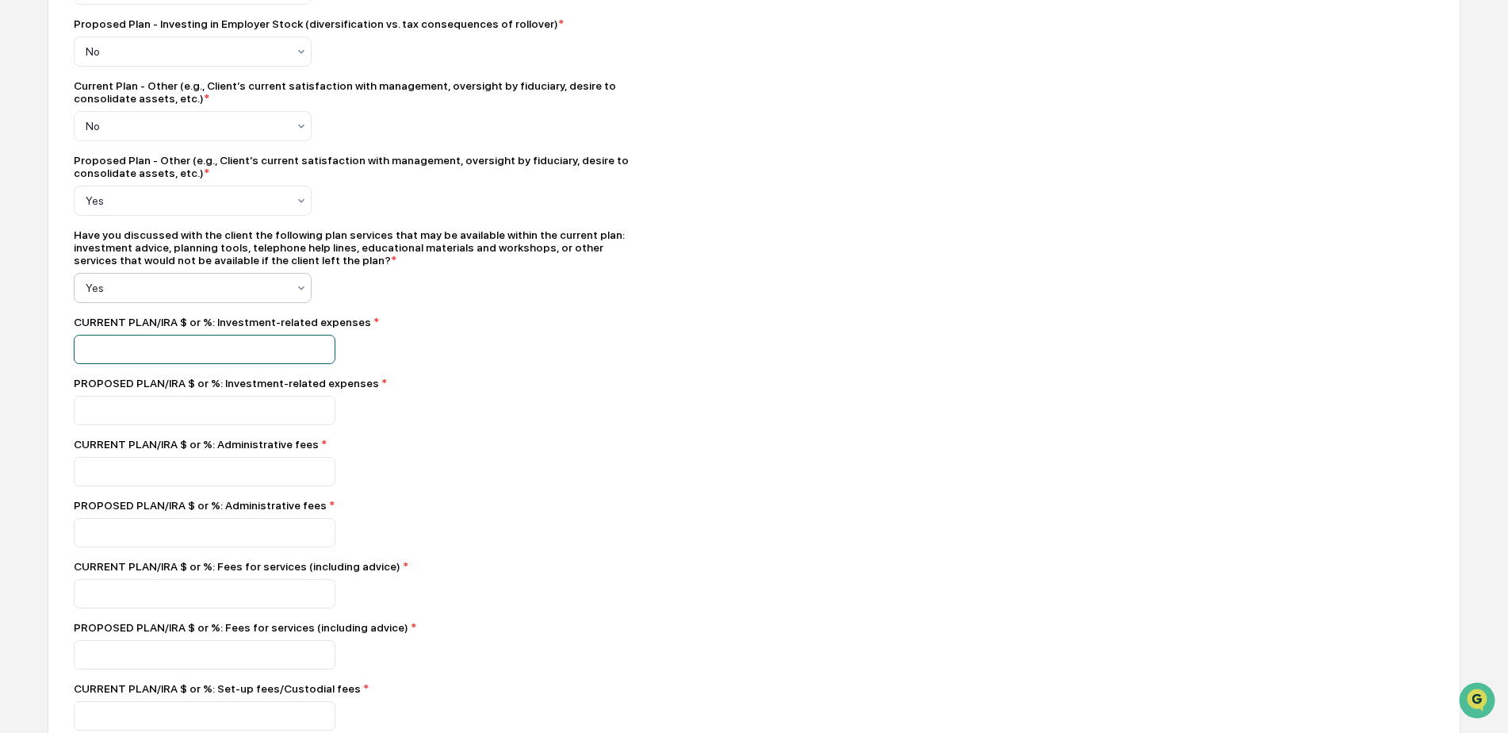
type input "*"
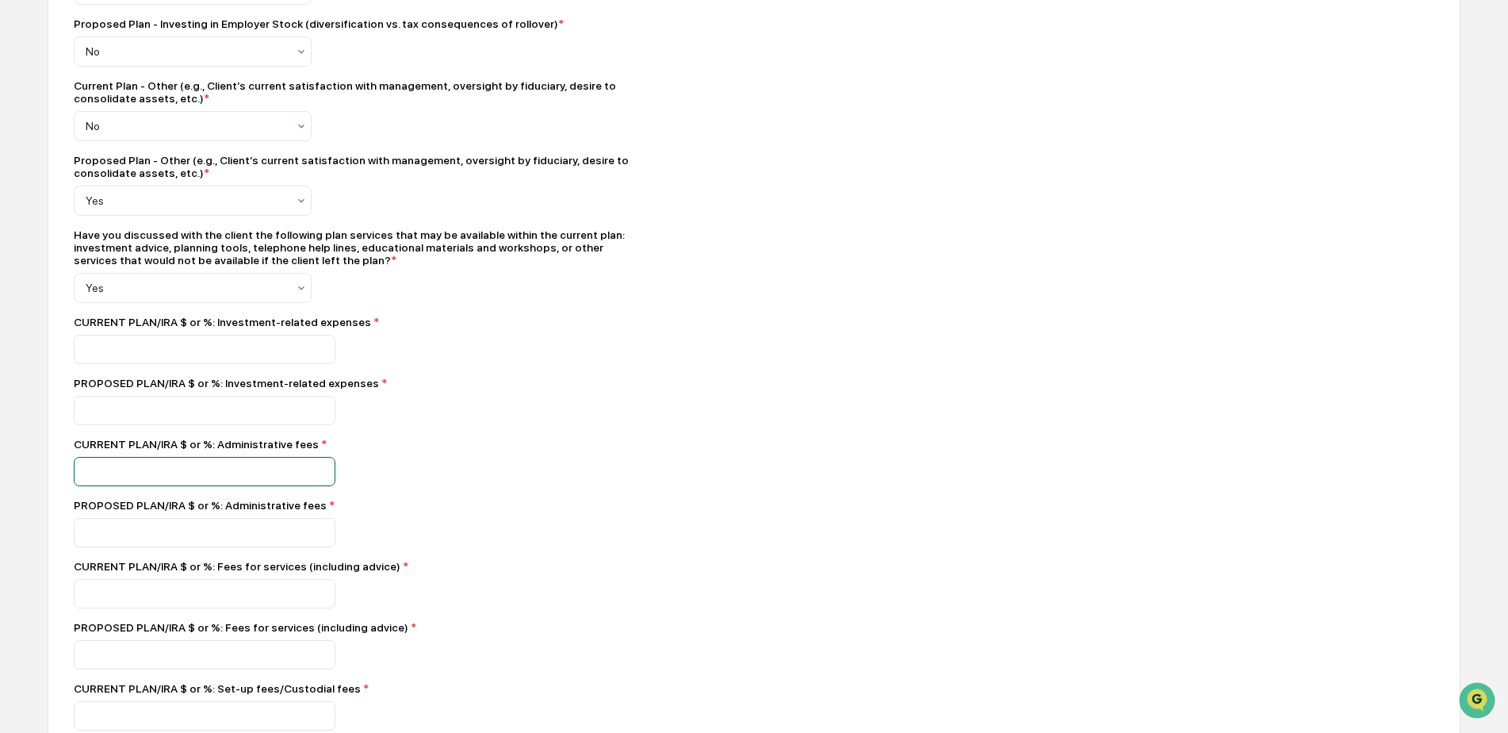
type input "*"
click at [102, 590] on div "CURRENT PLAN/IRA $ or %: Fees for services (including advice) *" at bounding box center [351, 584] width 555 height 48
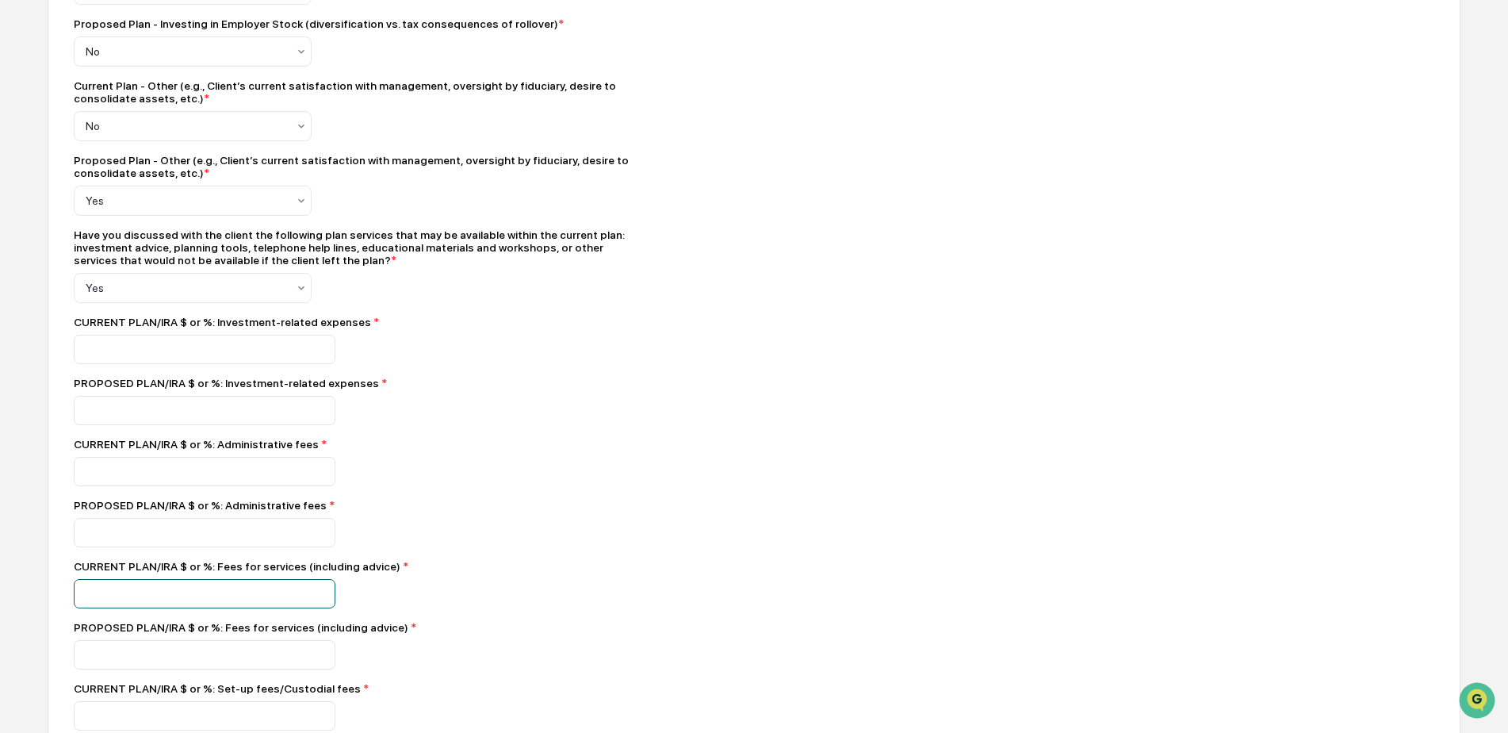
type input "*"
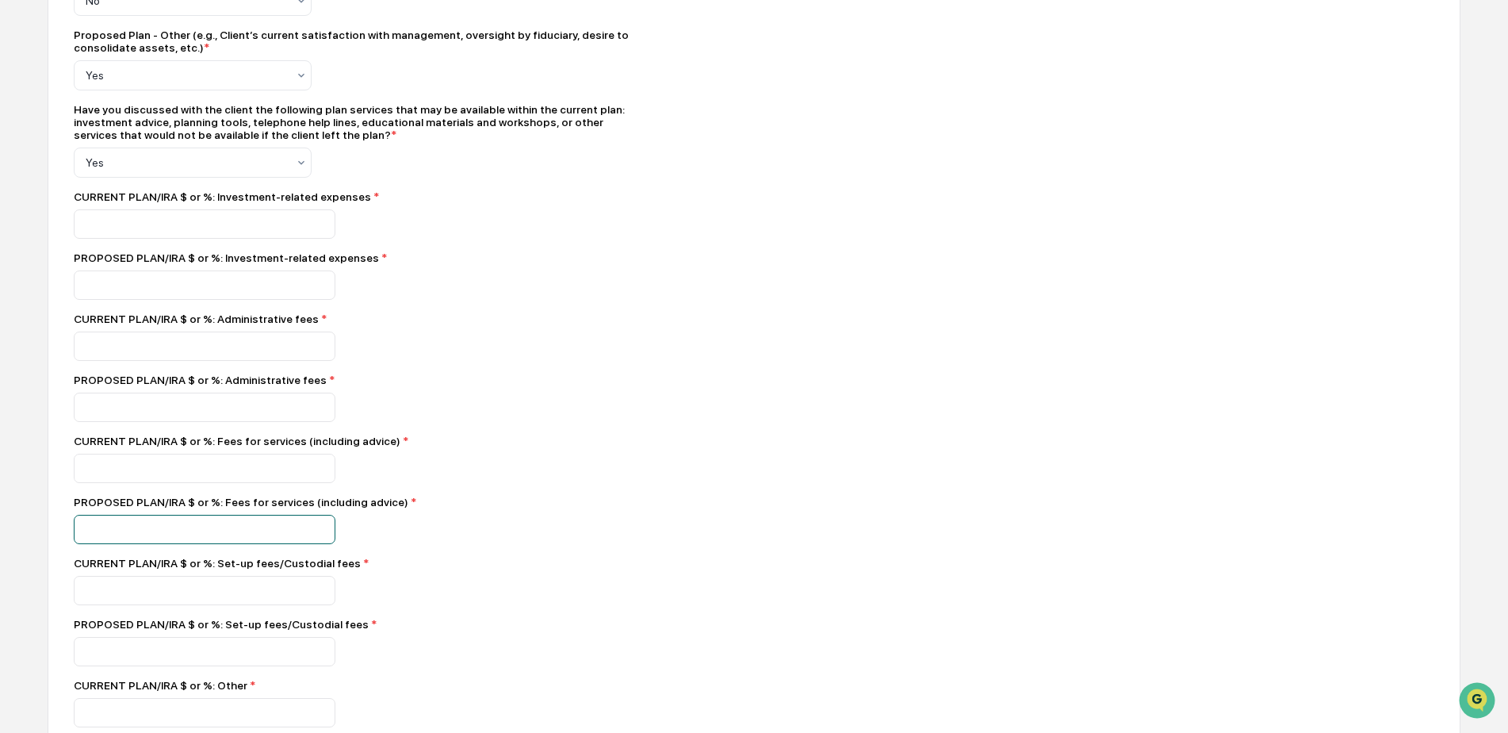
scroll to position [1692, 0]
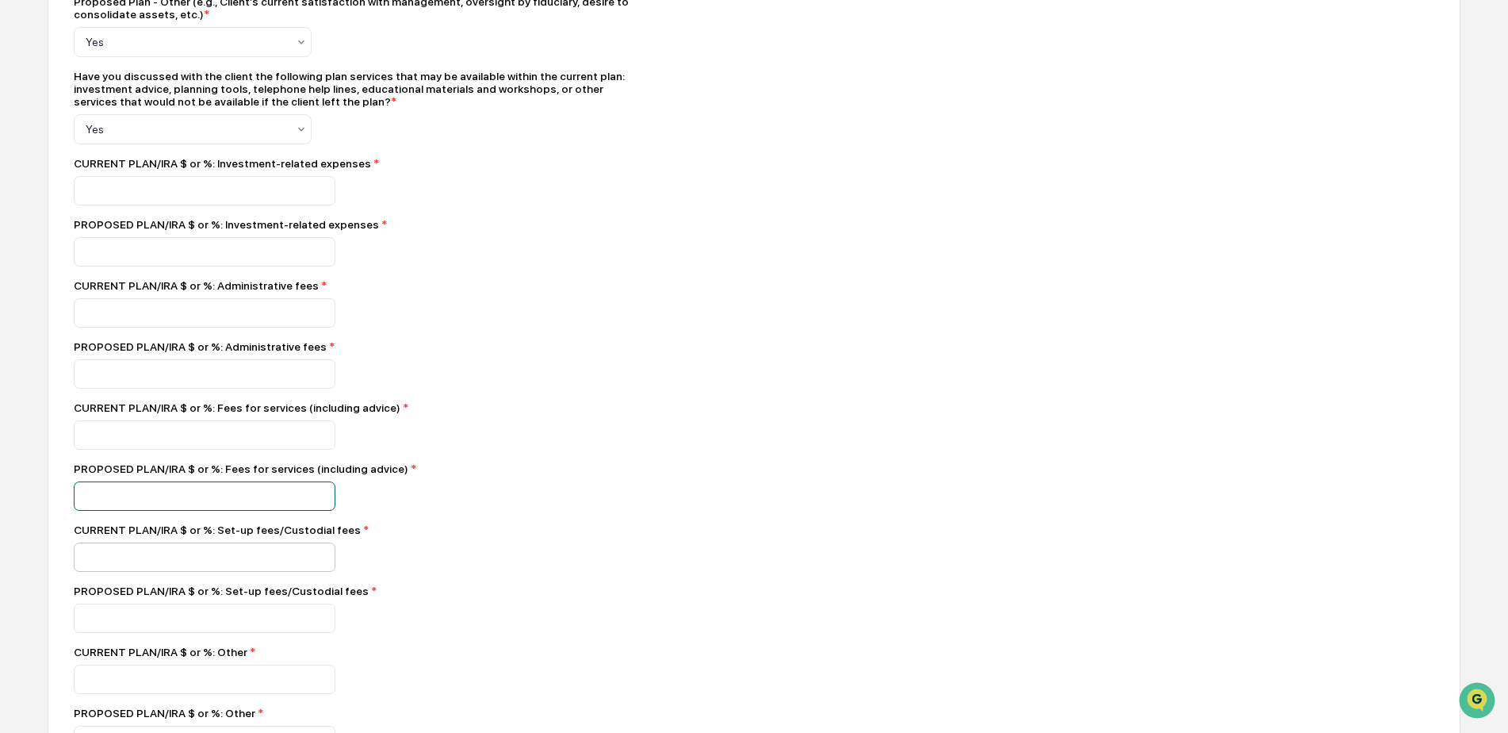
type input "*"
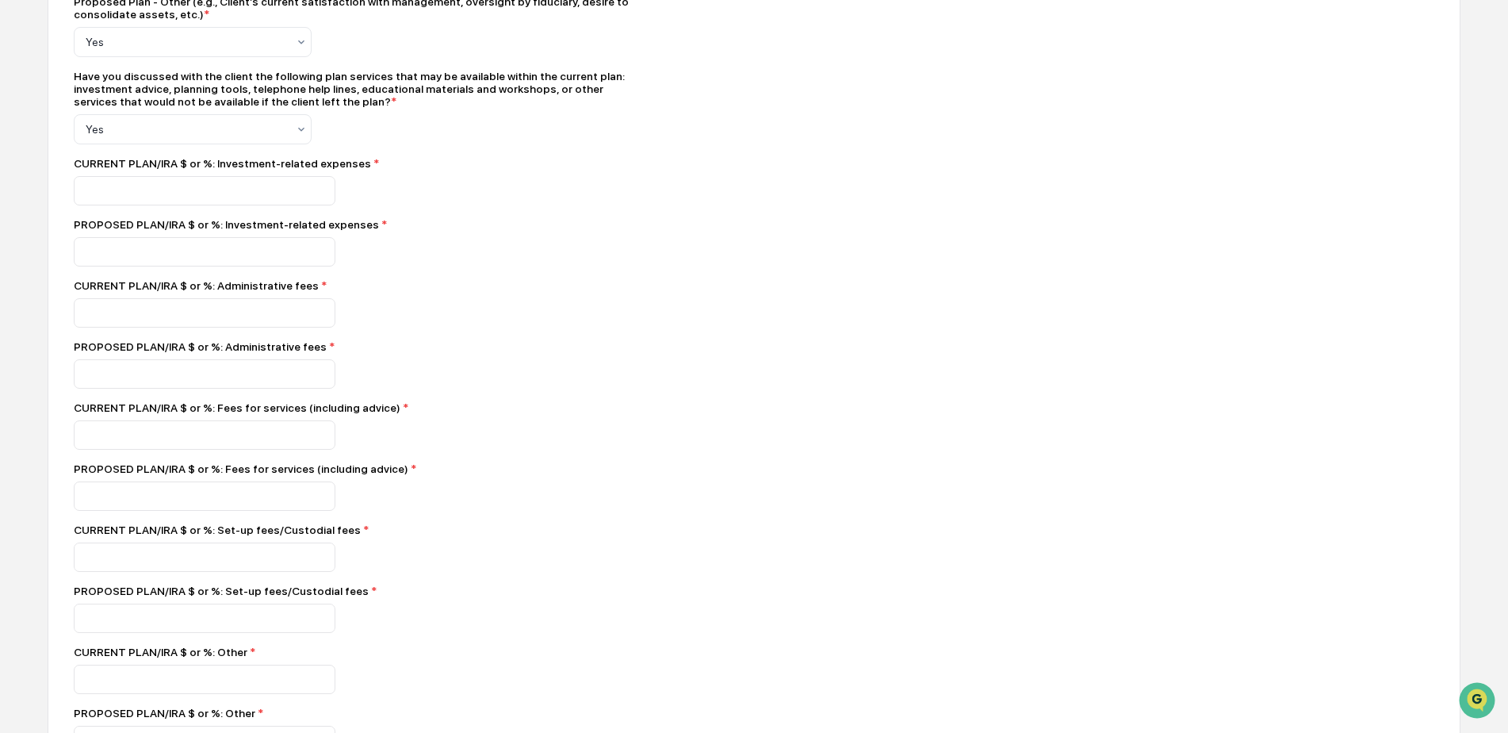
click at [444, 620] on div "*" at bounding box center [351, 617] width 555 height 29
click at [124, 658] on div "CURRENT PLAN/IRA $ or %: Other *" at bounding box center [351, 652] width 555 height 13
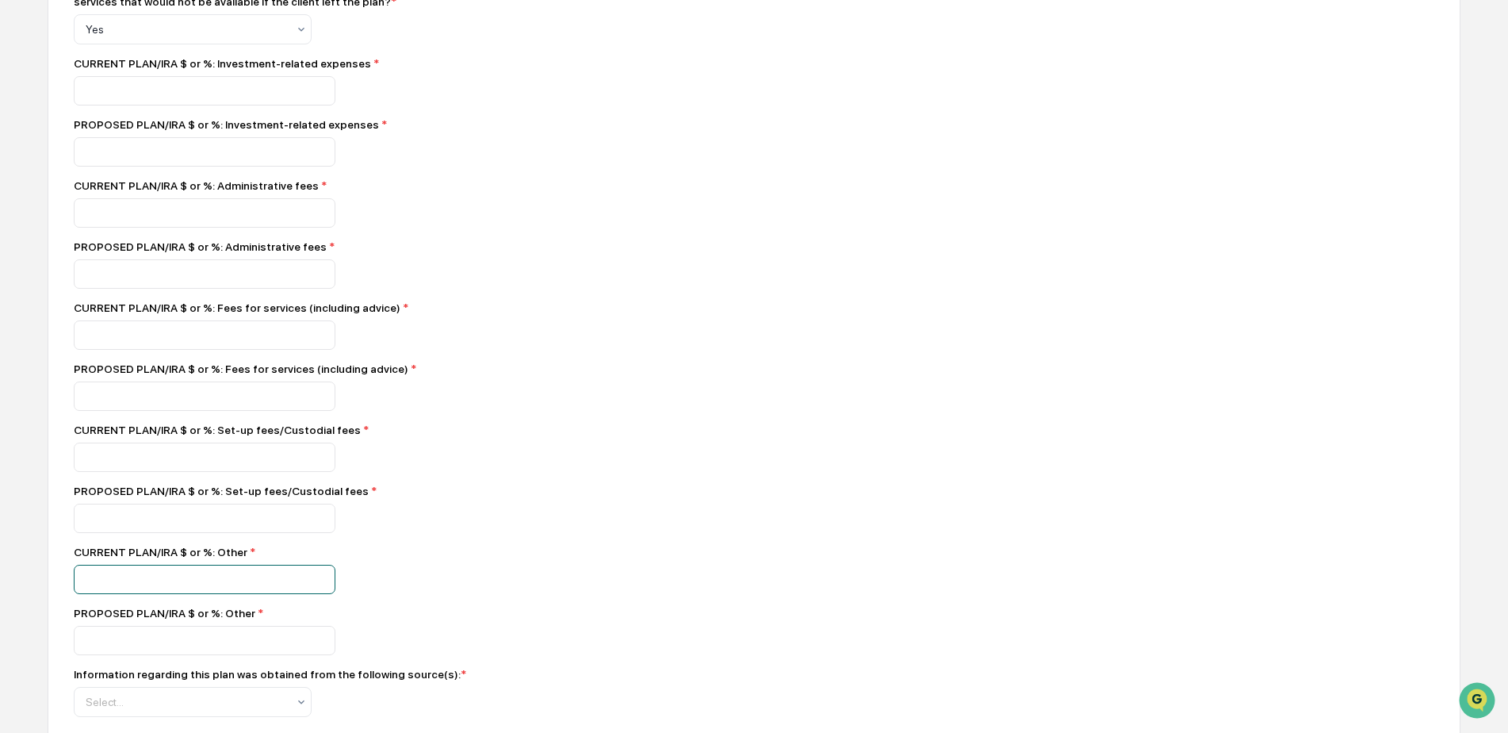
scroll to position [1850, 0]
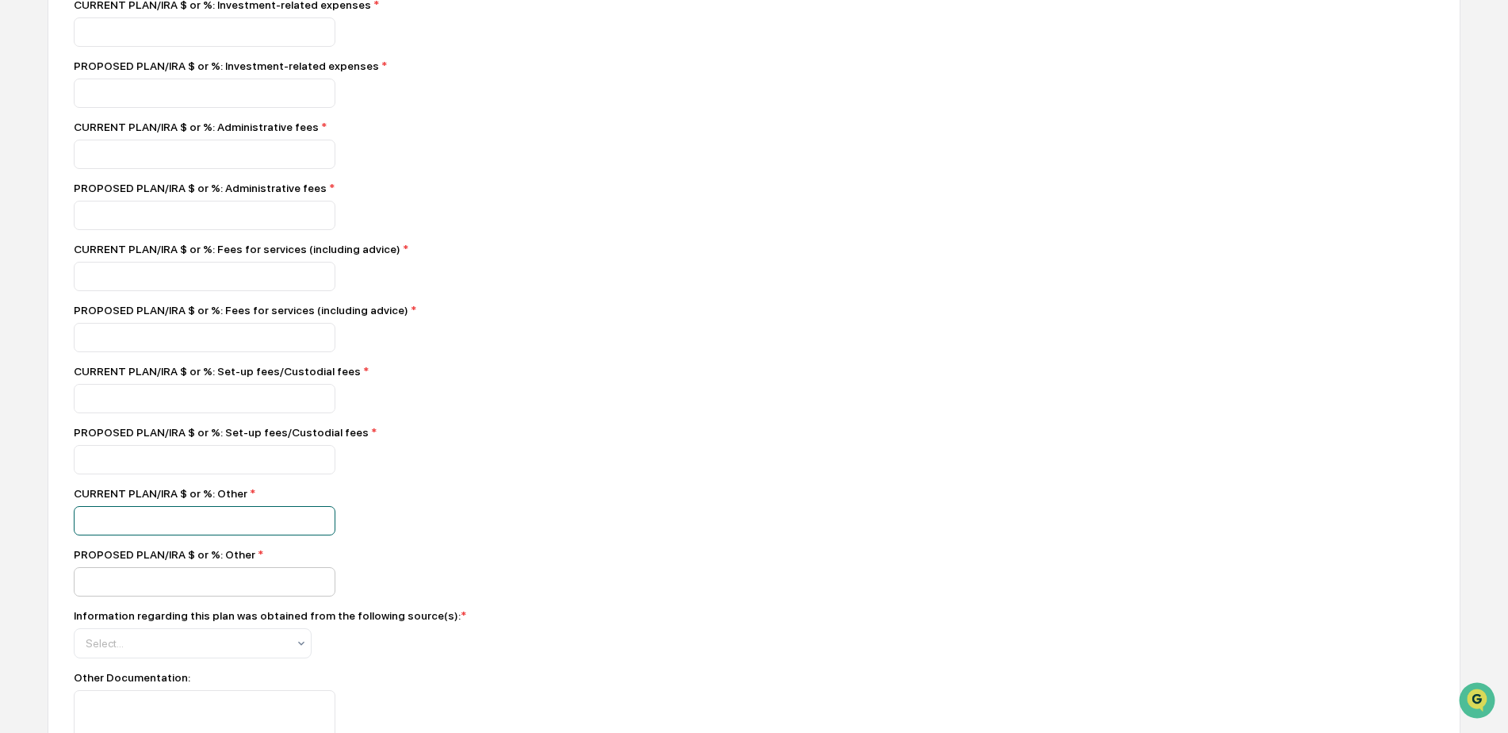
type input "*"
click at [144, 651] on div at bounding box center [186, 643] width 201 height 16
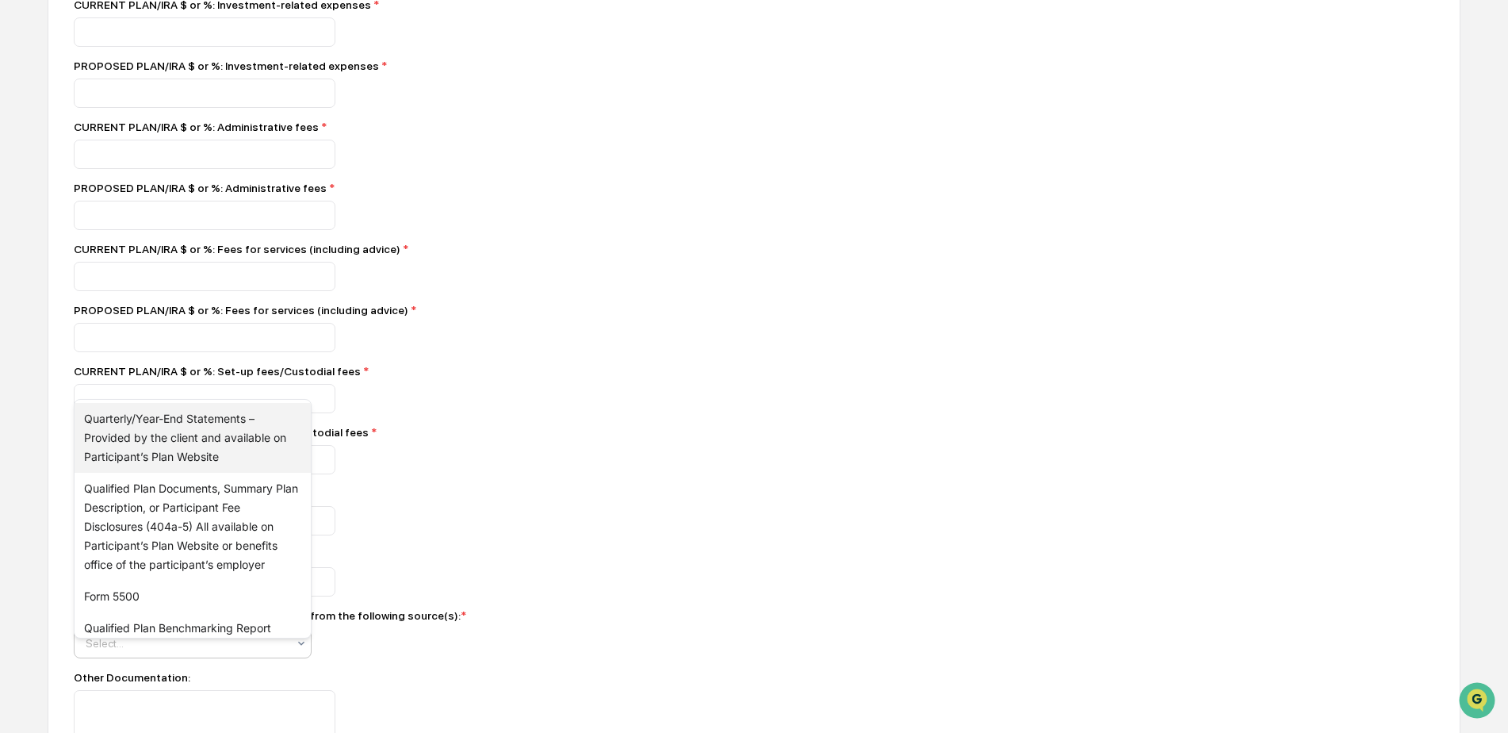
click at [136, 425] on div "Quarterly/Year-End Statements – Provided by the client and available on Partici…" at bounding box center [193, 438] width 236 height 70
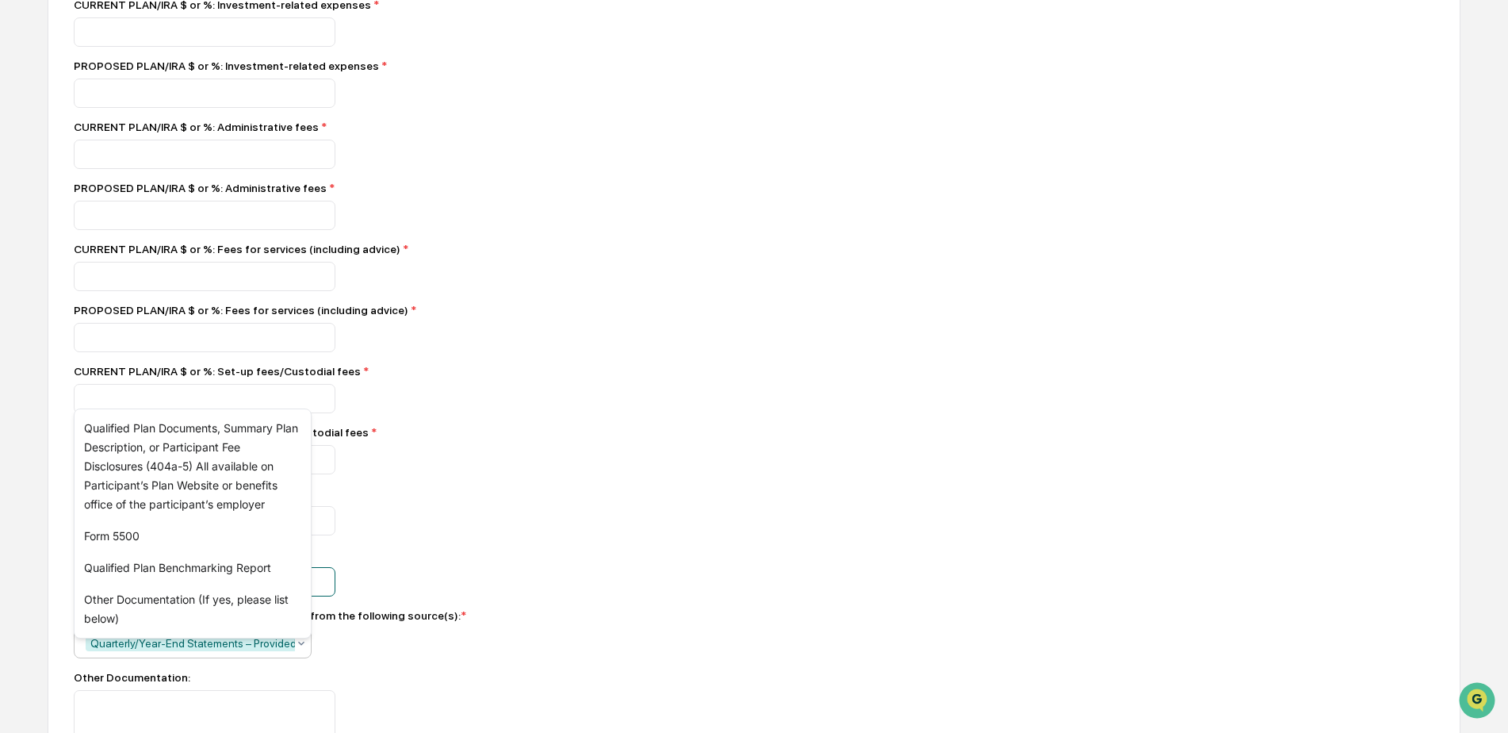
drag, startPoint x: 616, startPoint y: 603, endPoint x: 560, endPoint y: 593, distance: 57.1
click at [615, 596] on div "*" at bounding box center [351, 581] width 555 height 29
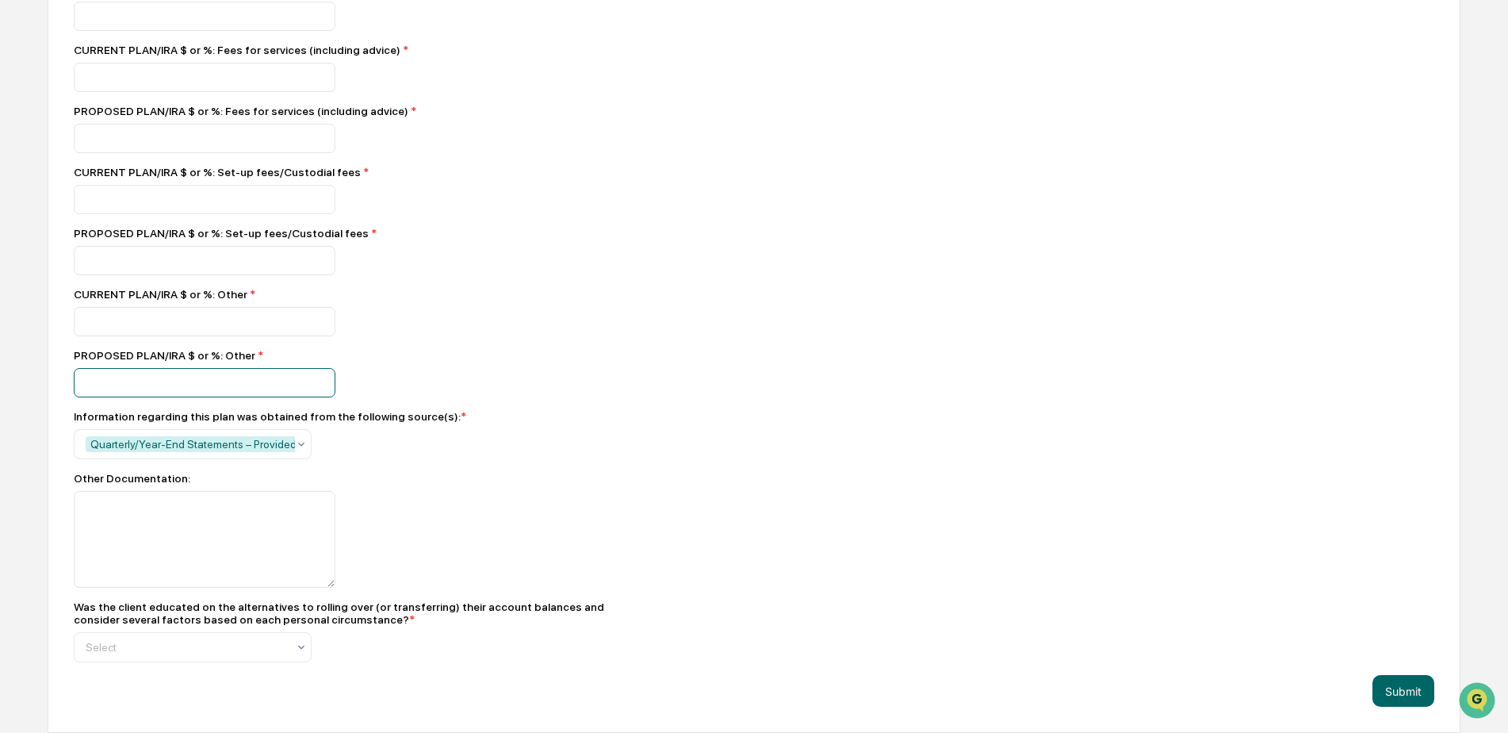
scroll to position [2072, 0]
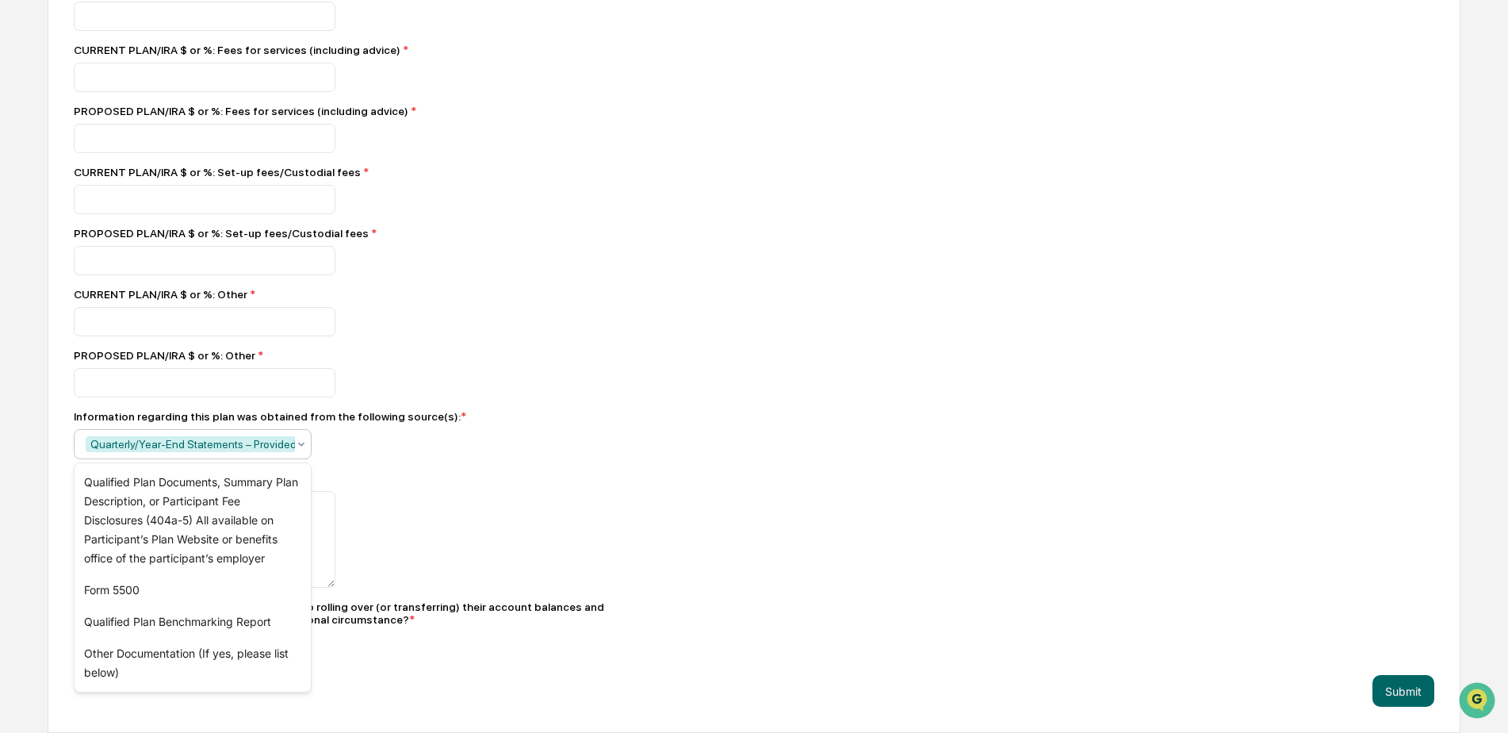
click at [163, 438] on div "Quarterly/Year-End Statements – Provided by the client and available on Partici…" at bounding box center [329, 444] width 487 height 16
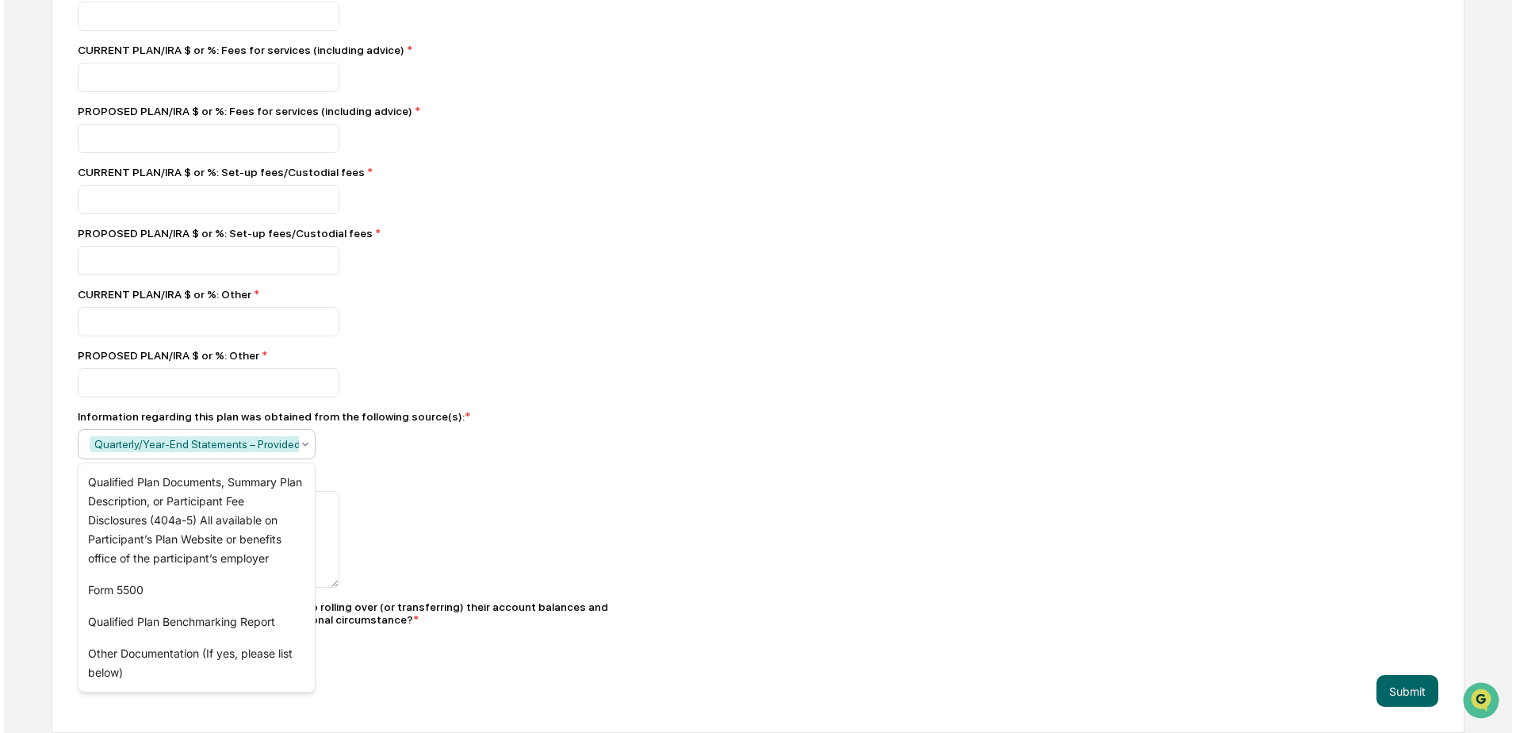
scroll to position [0, 282]
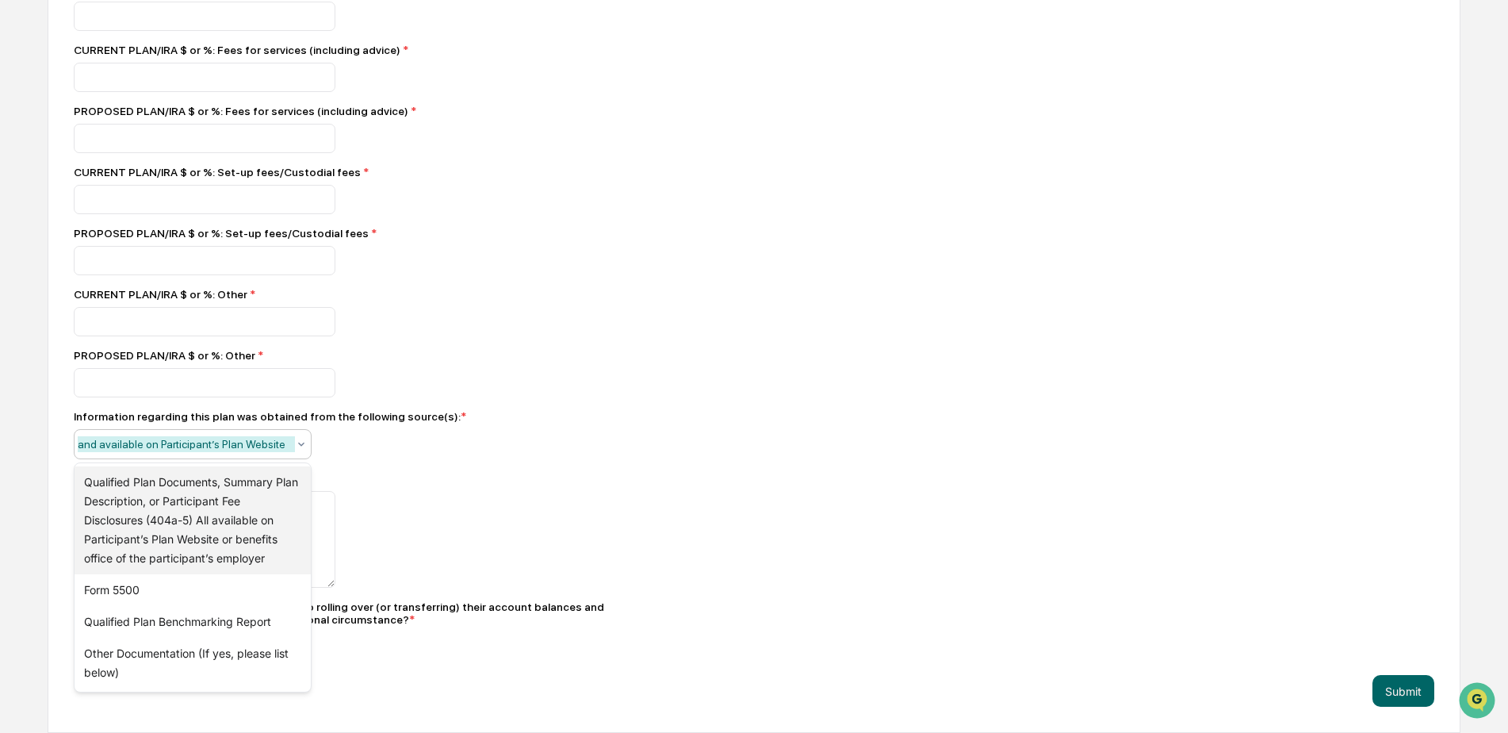
click at [125, 526] on div "Qualified Plan Documents, Summary Plan Description, or Participant Fee Disclosu…" at bounding box center [193, 520] width 236 height 108
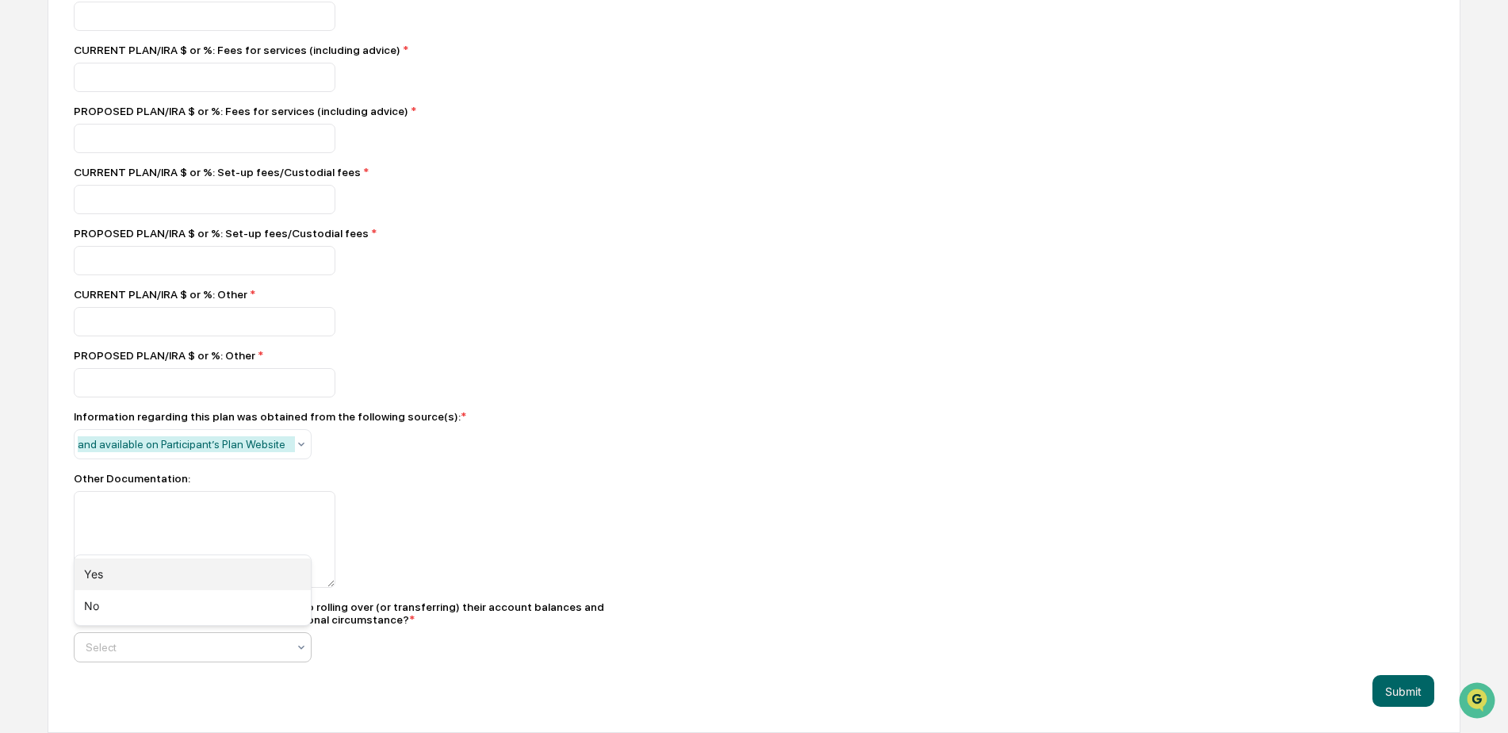
click at [90, 563] on div "Yes" at bounding box center [193, 574] width 236 height 32
click at [1387, 691] on button "Submit" at bounding box center [1404, 691] width 62 height 32
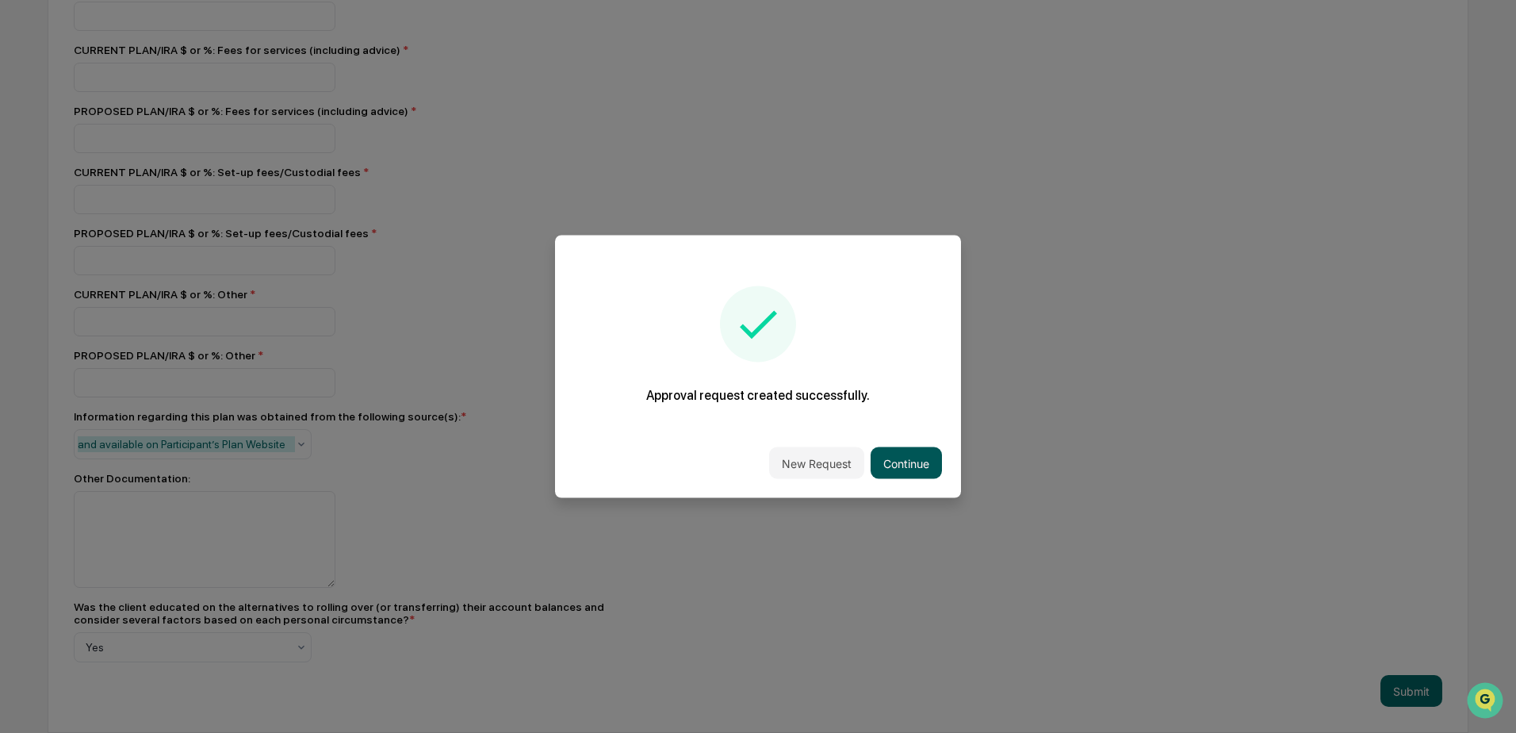
click at [913, 464] on button "Continue" at bounding box center [906, 463] width 71 height 32
